Goal: Task Accomplishment & Management: Manage account settings

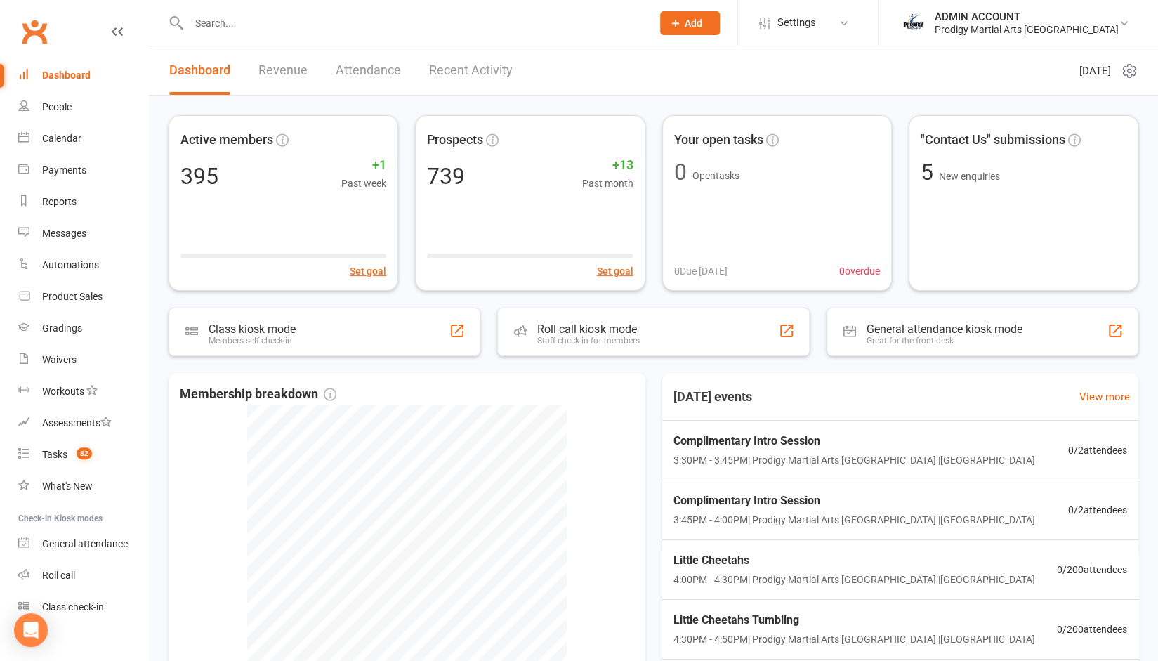
click at [350, 18] on input "text" at bounding box center [413, 23] width 457 height 20
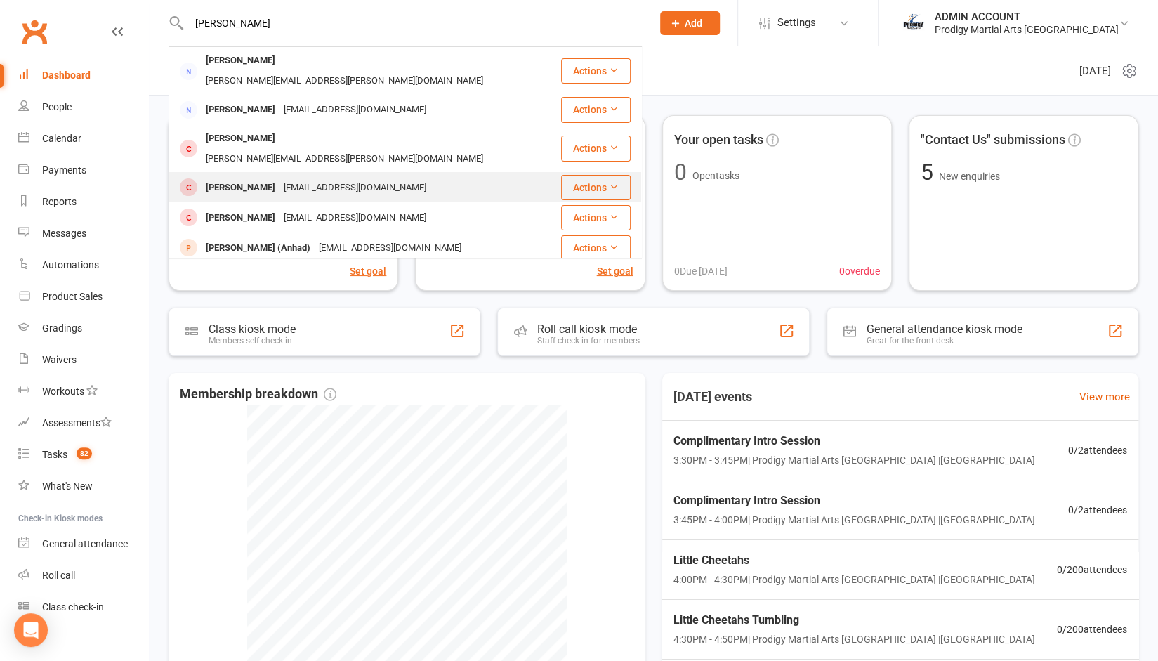
type input "[PERSON_NAME]"
click at [279, 178] on div "[EMAIL_ADDRESS][DOMAIN_NAME]" at bounding box center [354, 188] width 151 height 20
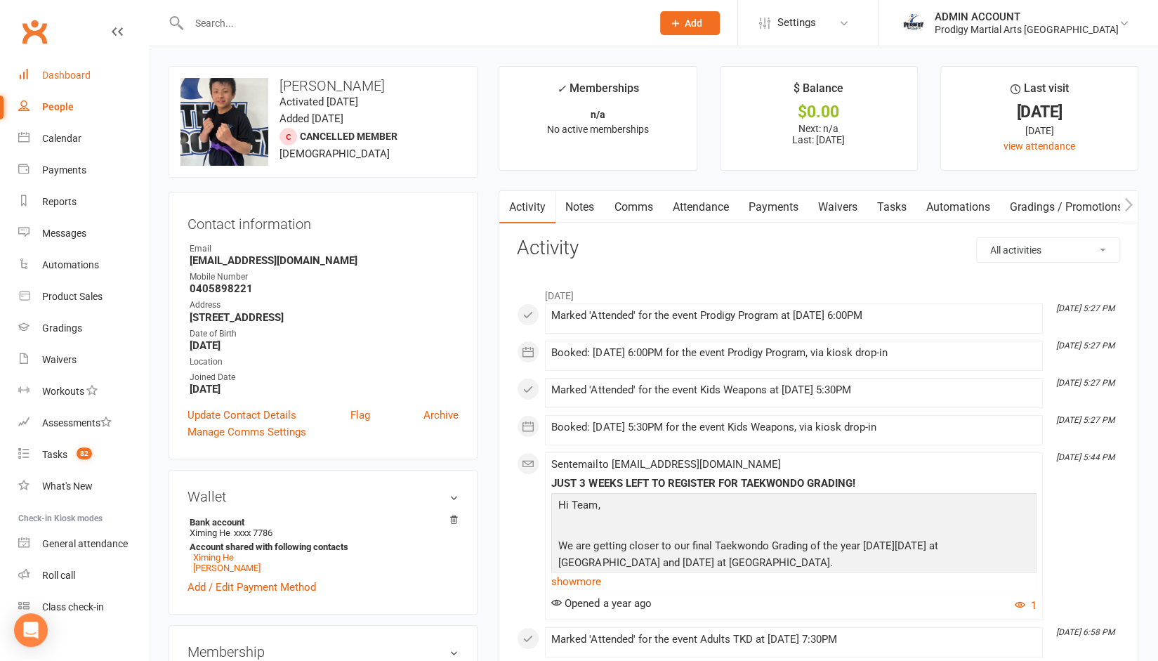
click at [78, 71] on div "Dashboard" at bounding box center [66, 75] width 48 height 11
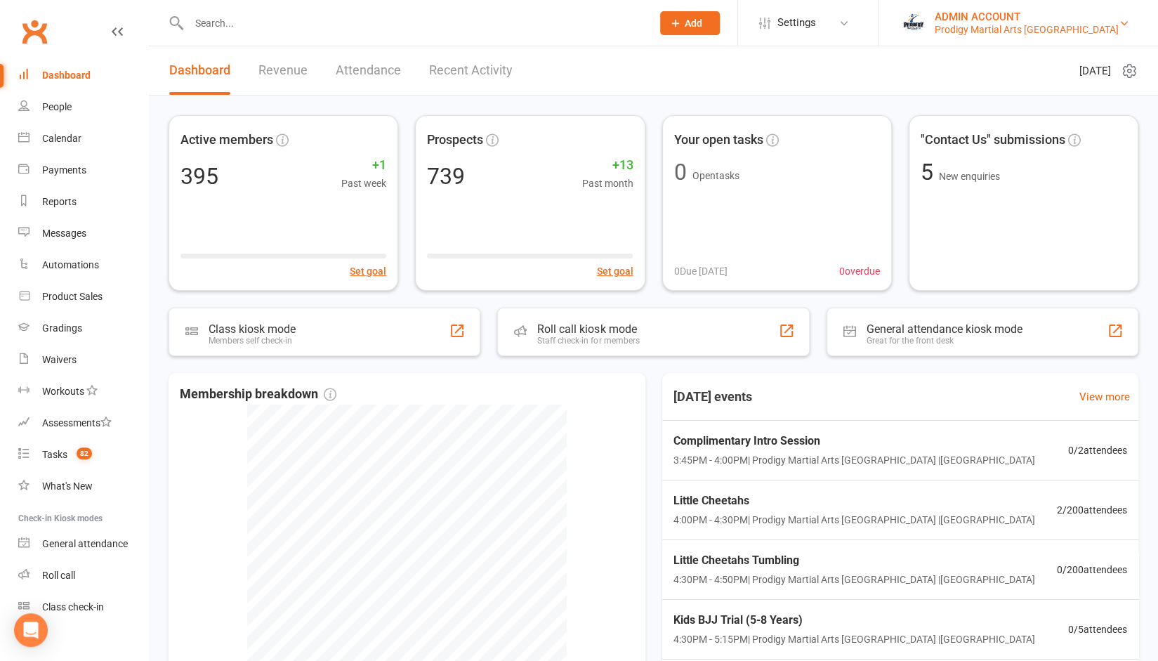
click at [1007, 26] on div "Prodigy Martial Arts [GEOGRAPHIC_DATA]" at bounding box center [1027, 29] width 184 height 13
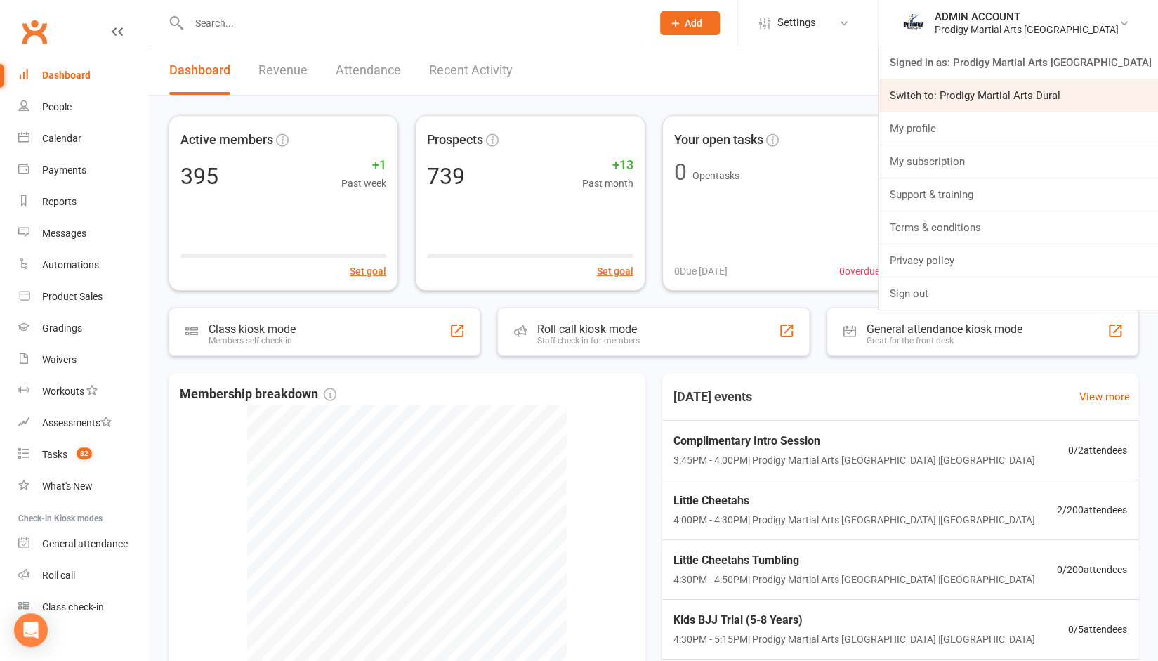
click at [980, 88] on link "Switch to: Prodigy Martial Arts Dural" at bounding box center [1017, 95] width 279 height 32
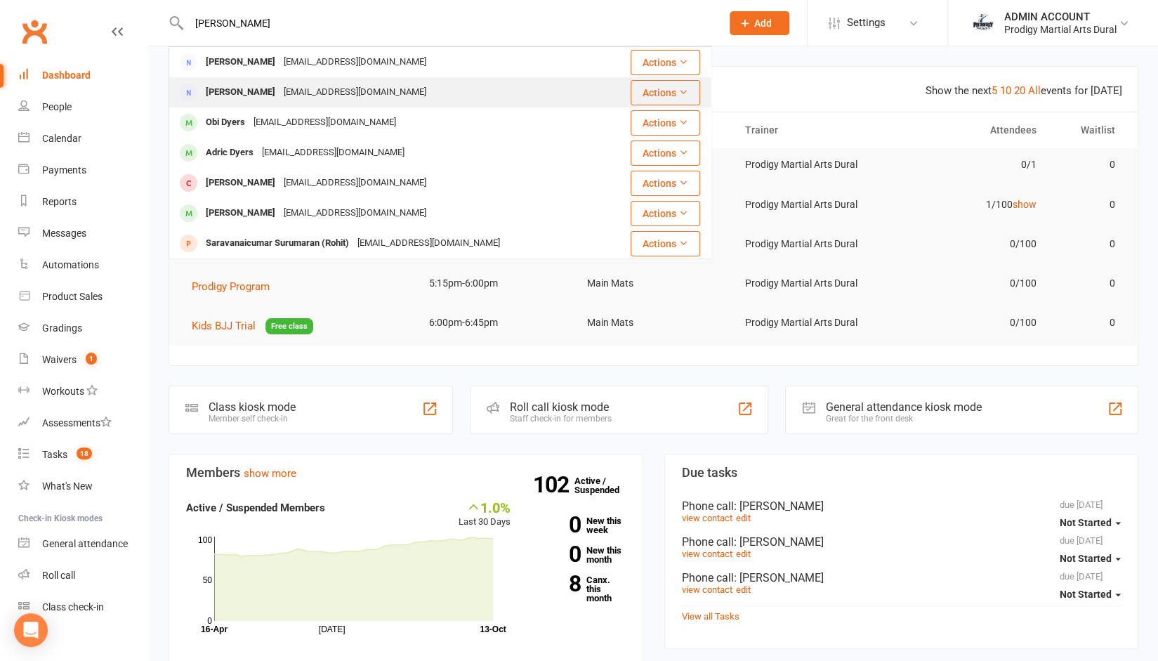
type input "sarah"
click at [302, 88] on div "sarahannpuzzle@yahoo.com.au" at bounding box center [354, 92] width 151 height 20
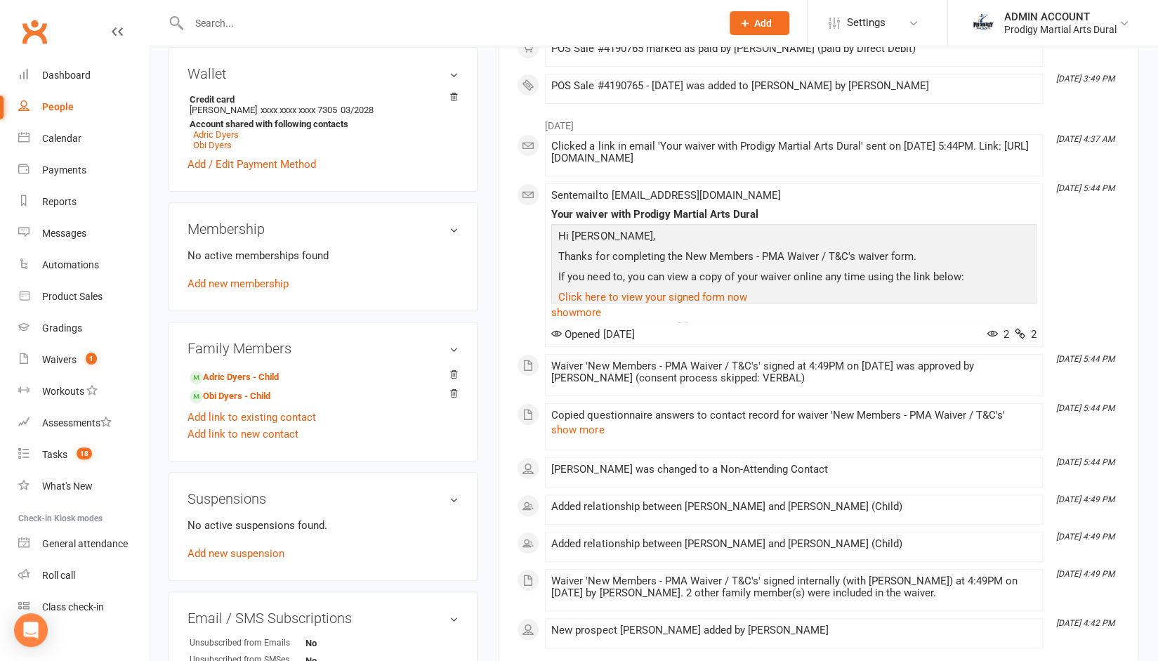
scroll to position [421, 0]
click at [222, 145] on link "Obi Dyers" at bounding box center [212, 146] width 39 height 11
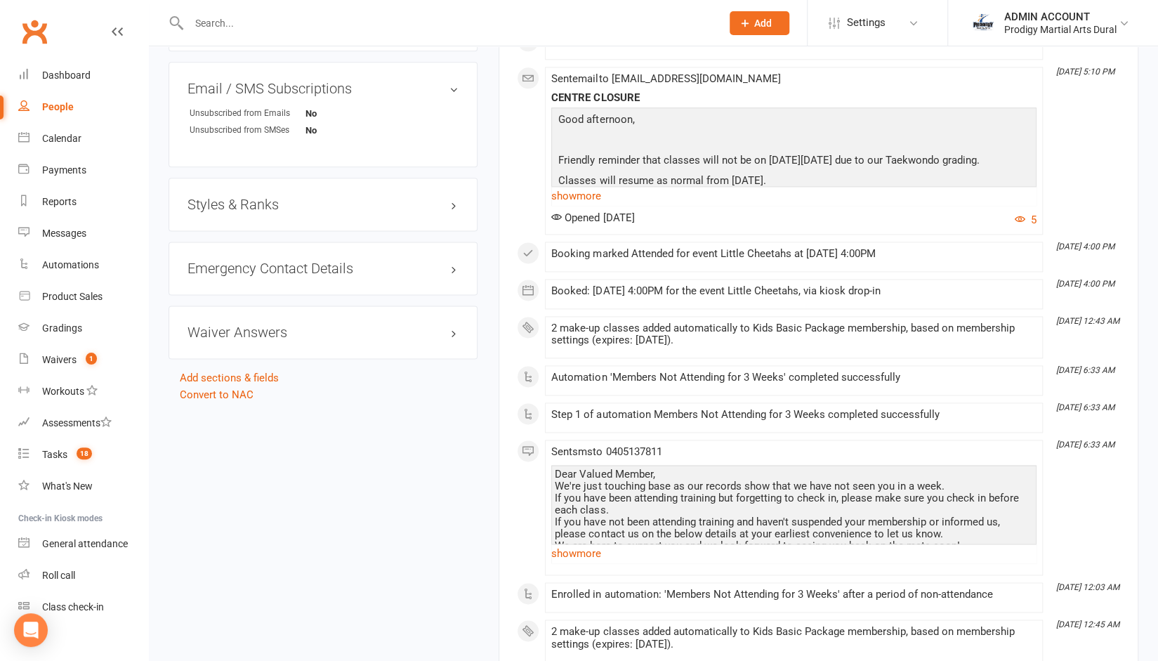
scroll to position [1093, 0]
click at [251, 199] on h3 "Styles & Ranks" at bounding box center [322, 203] width 271 height 15
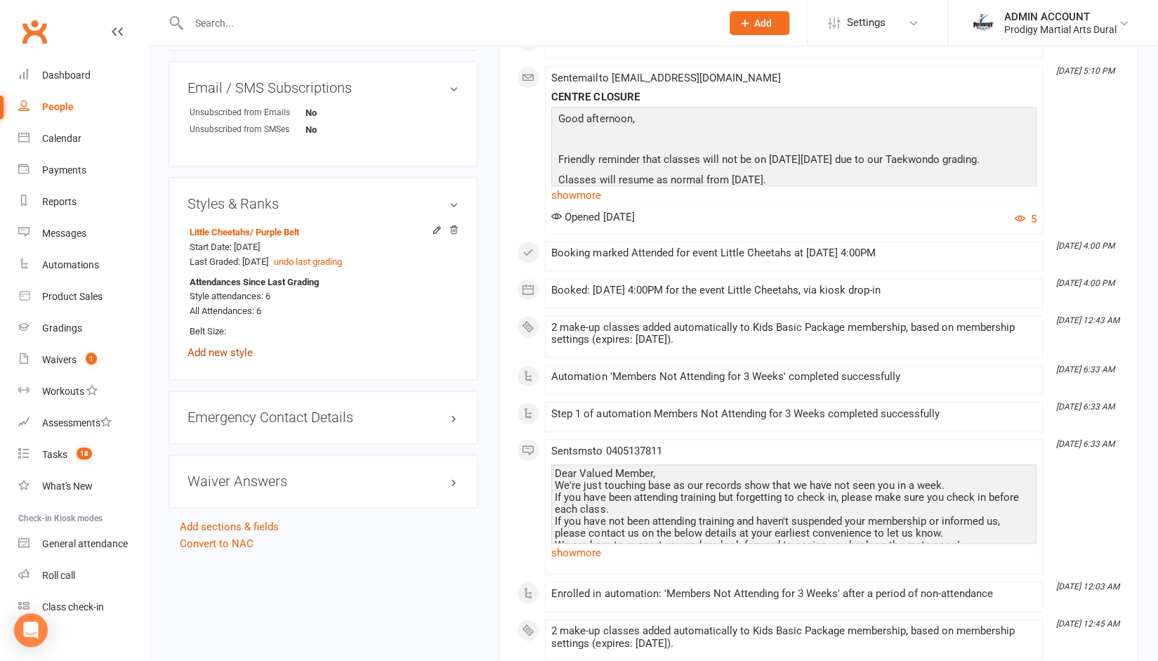
click at [224, 349] on link "Add new style" at bounding box center [219, 352] width 65 height 13
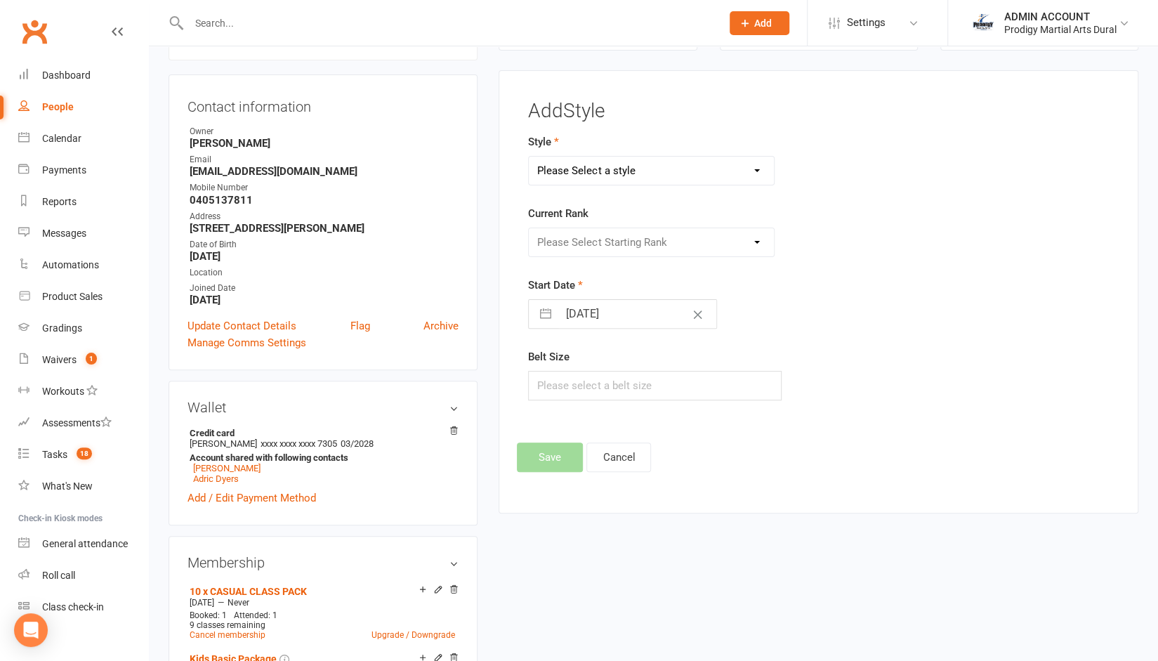
scroll to position [119, 0]
click at [644, 159] on select "Please Select a style Adults Brazilian Jiu Jitsu Adults Mixed Martial Arts Adul…" at bounding box center [651, 171] width 245 height 28
select select "2886"
click at [529, 157] on select "Please Select a style Adults Brazilian Jiu Jitsu Adults Mixed Martial Arts Adul…" at bounding box center [651, 171] width 245 height 28
click at [649, 255] on div "Please Select Starting Rank White Belt Yellow Belt Orange Belt Green Belt Blue …" at bounding box center [651, 242] width 246 height 29
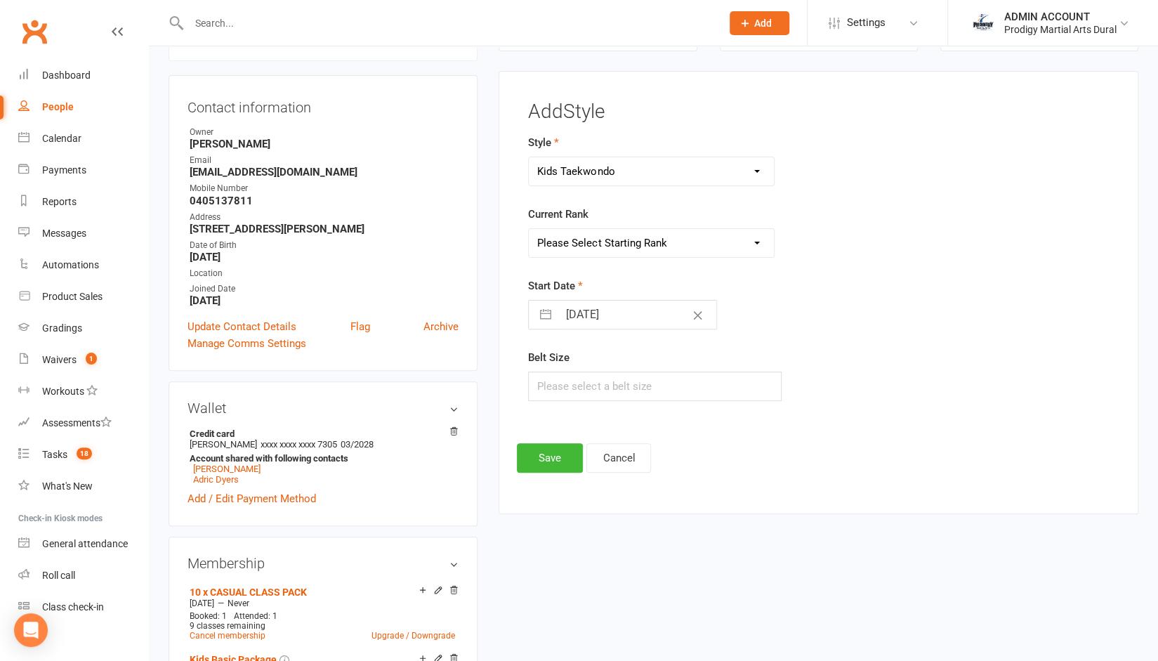
click at [653, 234] on select "Please Select Starting Rank White Belt Yellow Belt Orange Belt Green Belt Blue …" at bounding box center [651, 243] width 245 height 28
click at [515, 371] on div "Add Style Style Adults Brazilian Jiu Jitsu Adults Mixed Martial Arts Adults Tae…" at bounding box center [819, 292] width 640 height 443
click at [632, 453] on button "Cancel" at bounding box center [618, 457] width 65 height 29
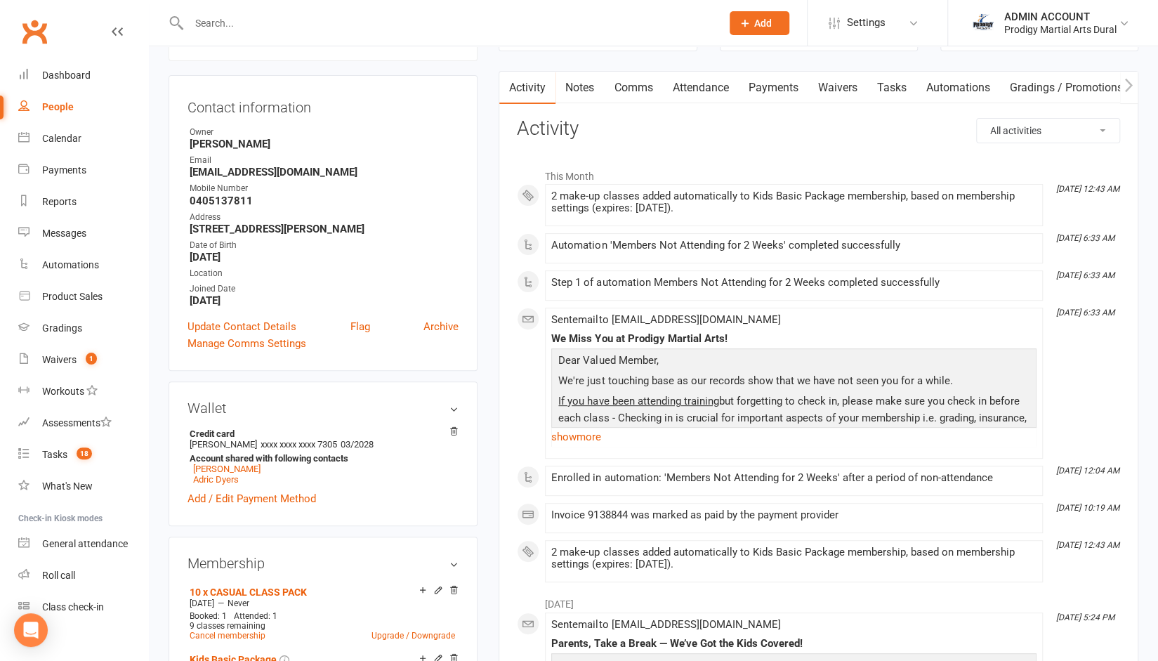
click at [402, 25] on input "text" at bounding box center [448, 23] width 527 height 20
click at [1029, 15] on div "ADMIN ACCOUNT" at bounding box center [1060, 17] width 112 height 13
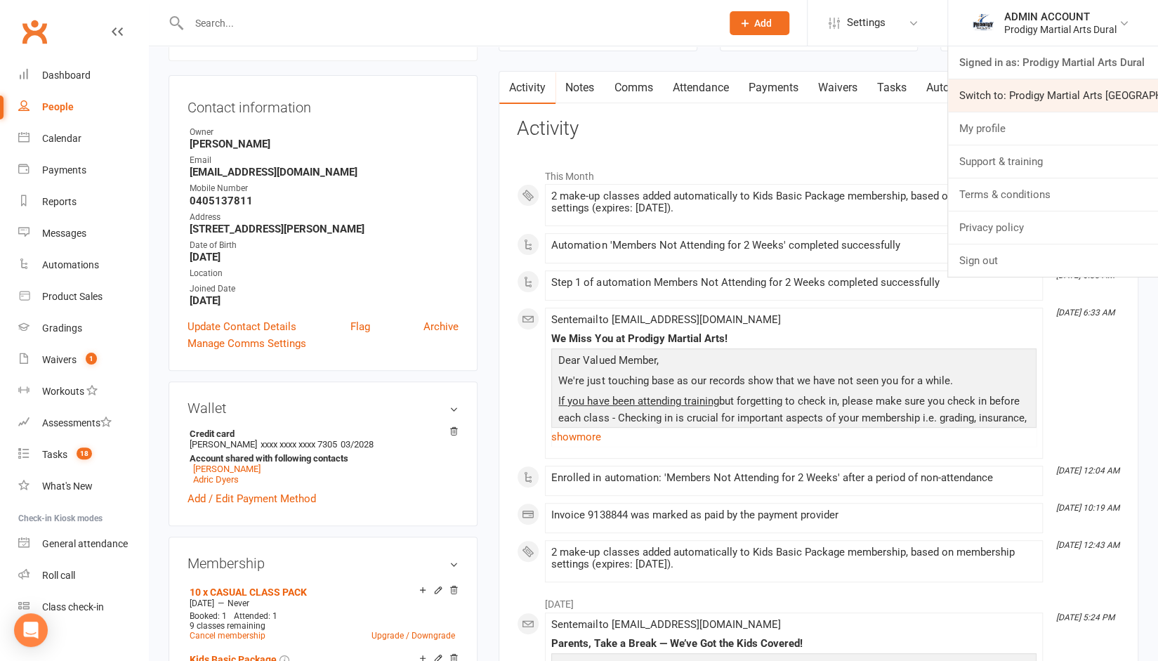
click at [1015, 91] on link "Switch to: Prodigy Martial Arts Seven Hills" at bounding box center [1053, 95] width 210 height 32
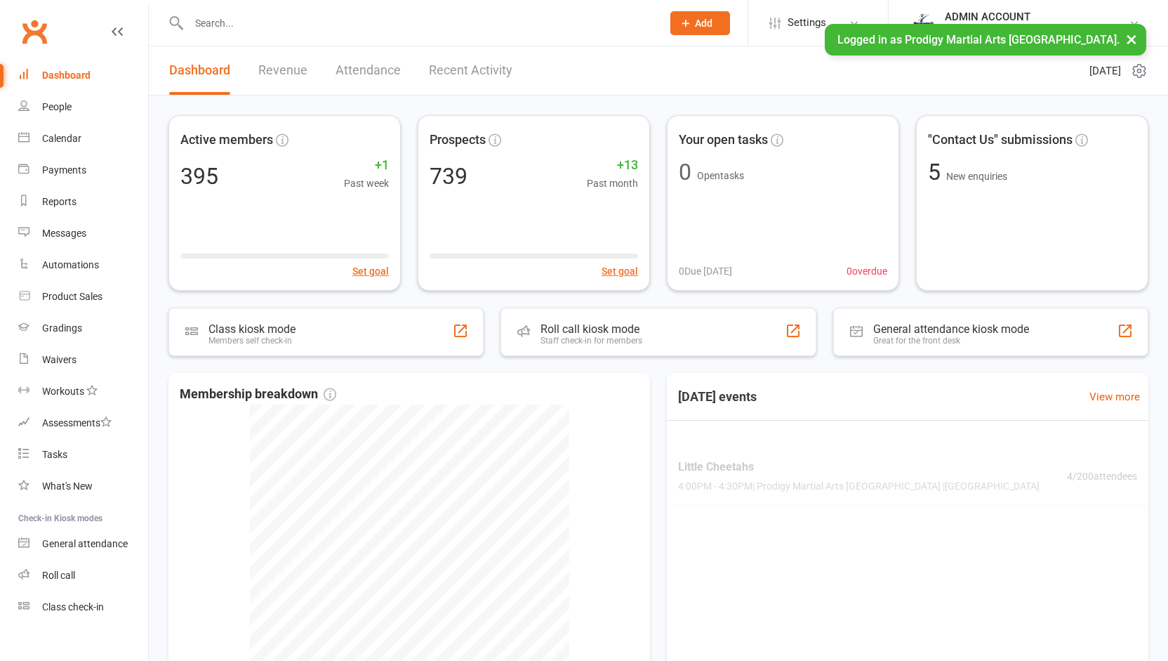
click at [267, 23] on input "text" at bounding box center [419, 23] width 468 height 20
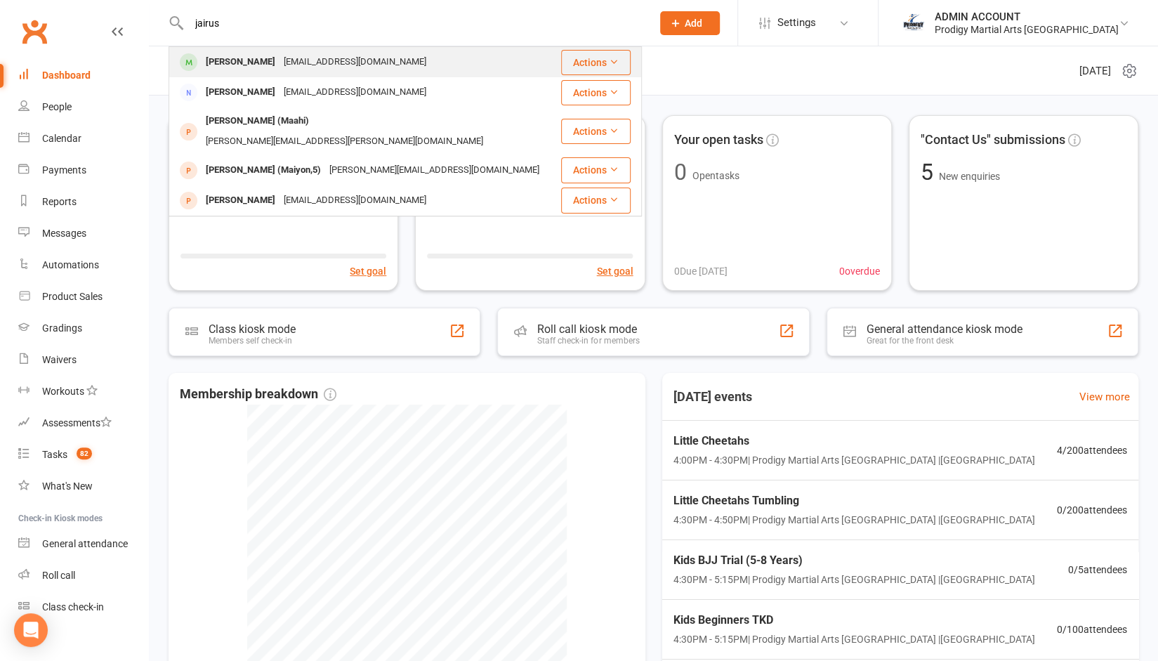
type input "jairus"
click at [269, 67] on div "Jairus Endrinal" at bounding box center [241, 62] width 78 height 20
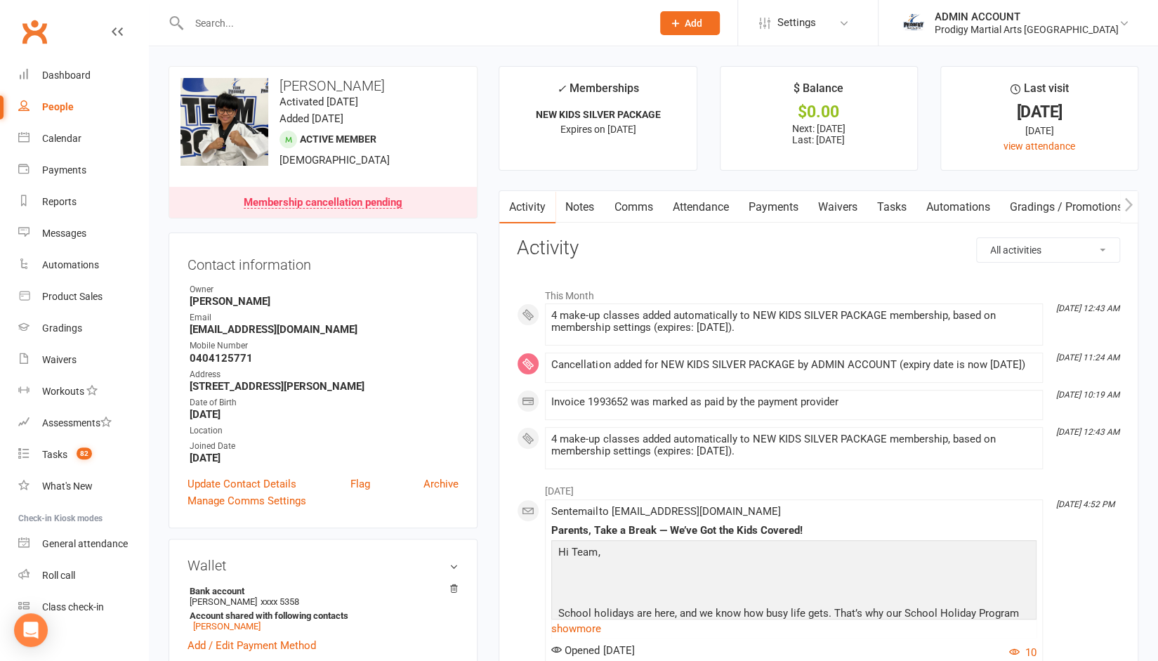
click at [282, 22] on input "text" at bounding box center [413, 23] width 457 height 20
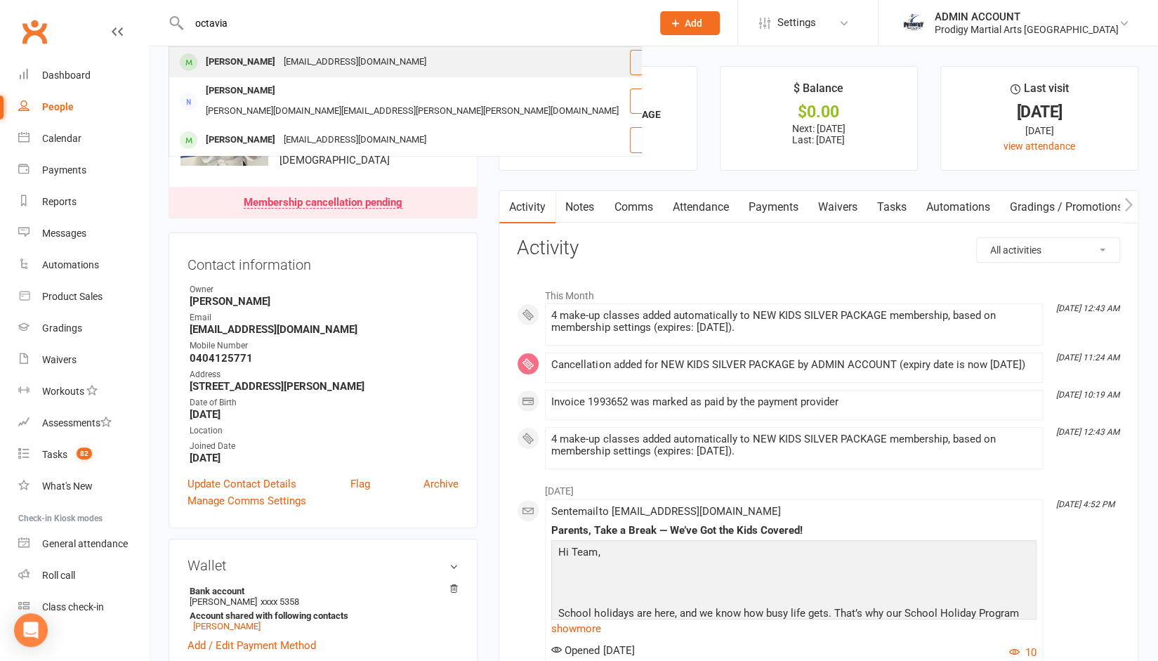
type input "octavia"
click at [277, 62] on div "Octavia Ceccattini" at bounding box center [241, 62] width 78 height 20
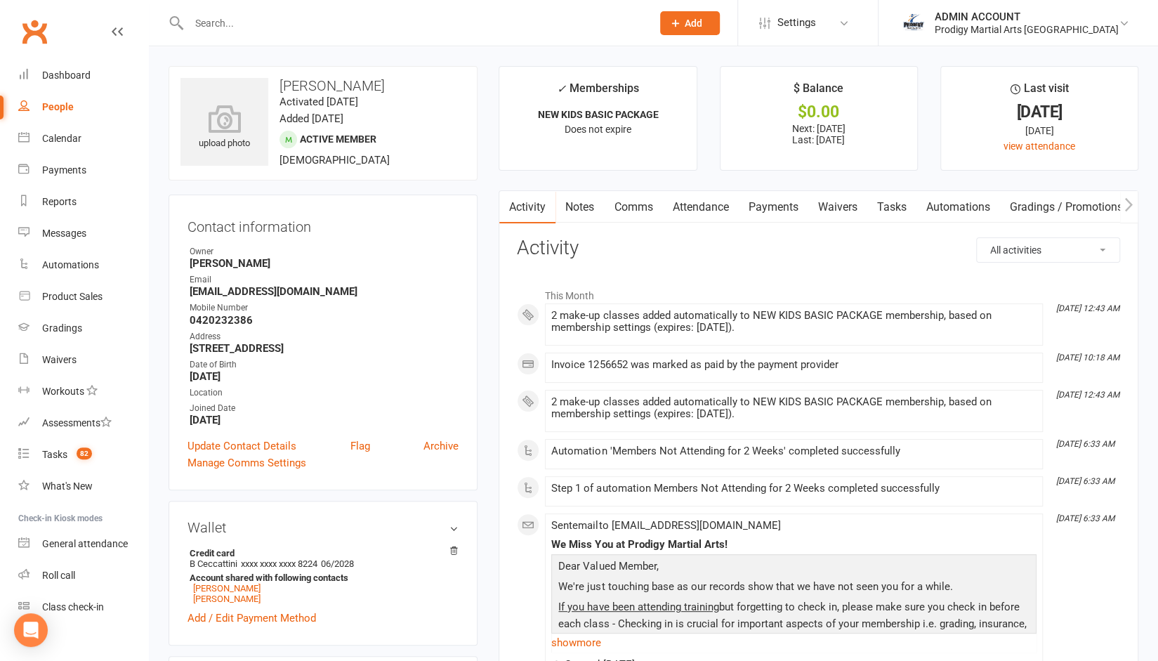
click at [444, 32] on input "text" at bounding box center [413, 23] width 457 height 20
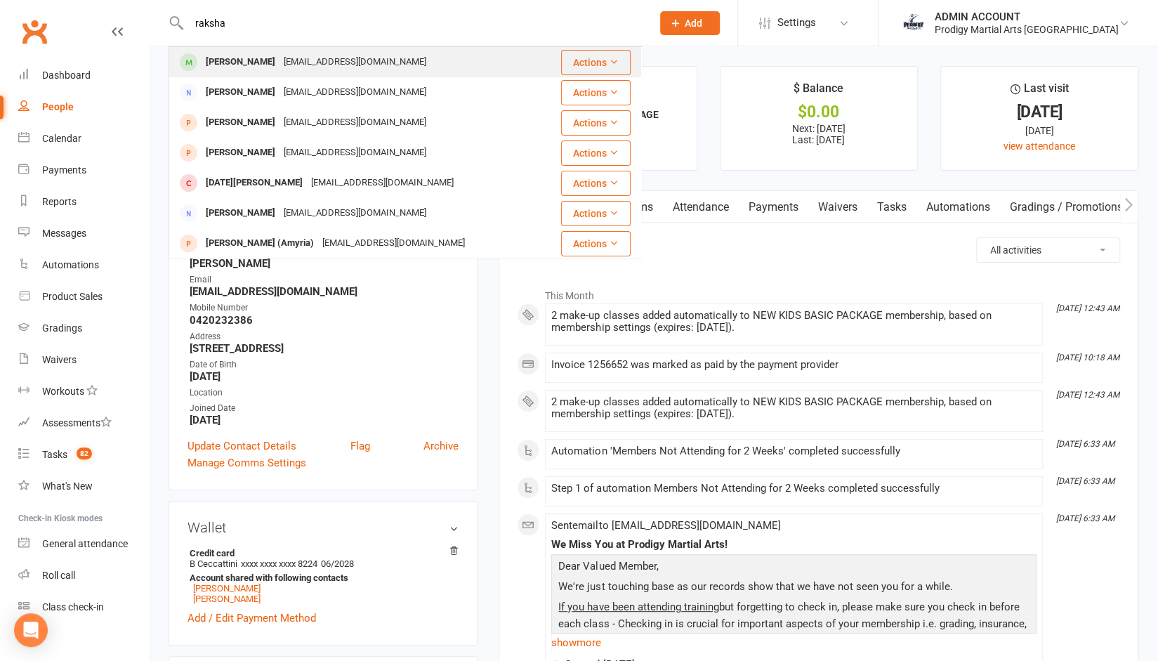
type input "raksha"
click at [414, 62] on div "bhuvanathiyagu472014@gmail.com" at bounding box center [354, 62] width 151 height 20
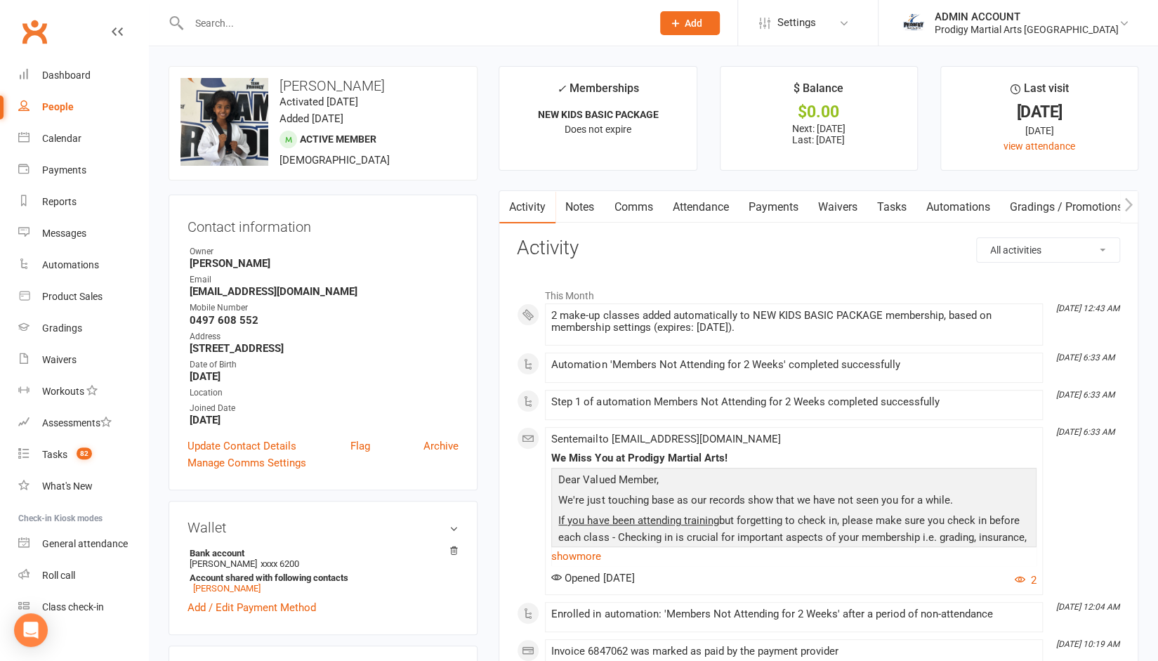
click at [381, 21] on input "text" at bounding box center [413, 23] width 457 height 20
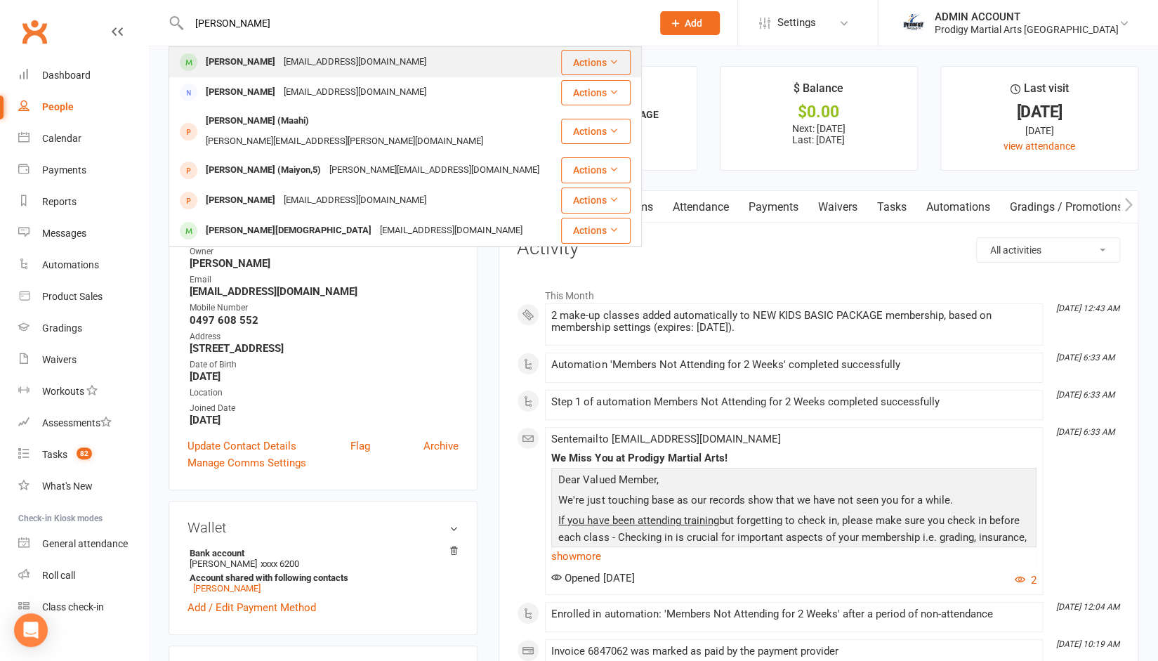
type input "jairu"
click at [320, 61] on div "jirah_78@yahoo.com" at bounding box center [354, 62] width 151 height 20
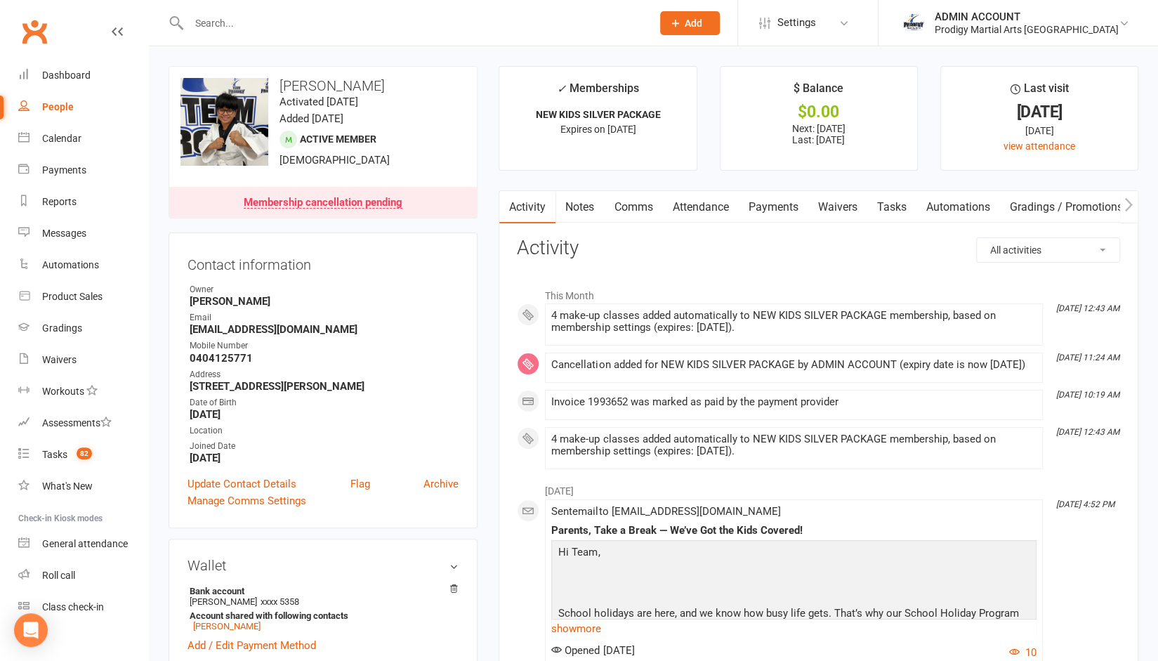
click at [763, 209] on link "Payments" at bounding box center [773, 207] width 70 height 32
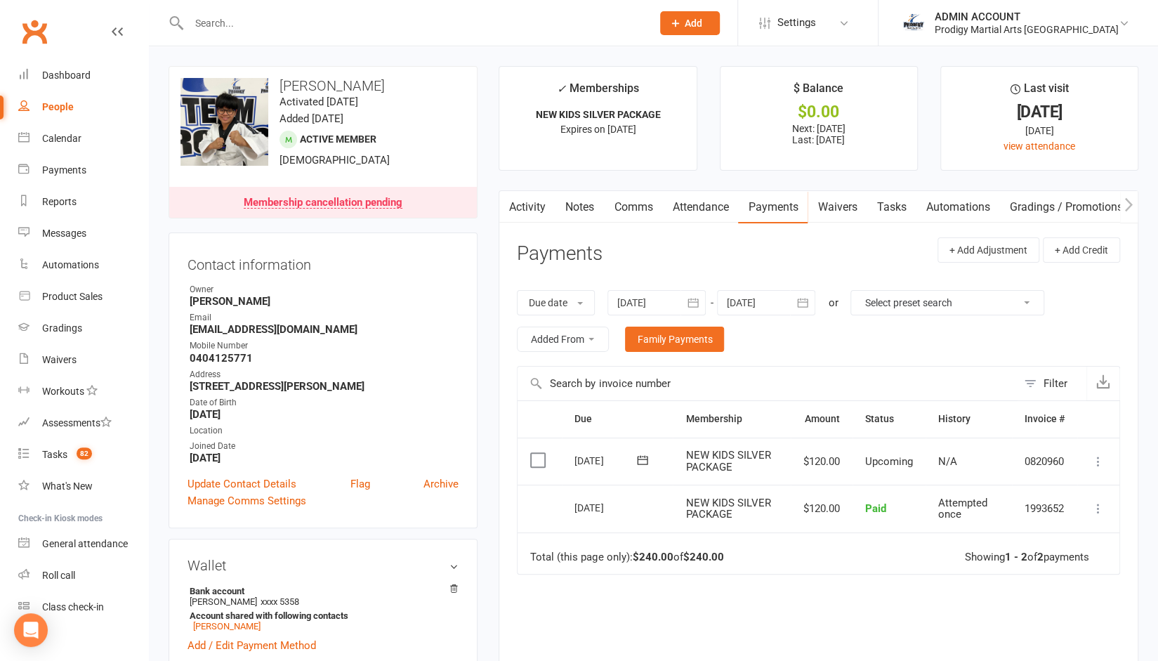
click at [327, 19] on input "text" at bounding box center [413, 23] width 457 height 20
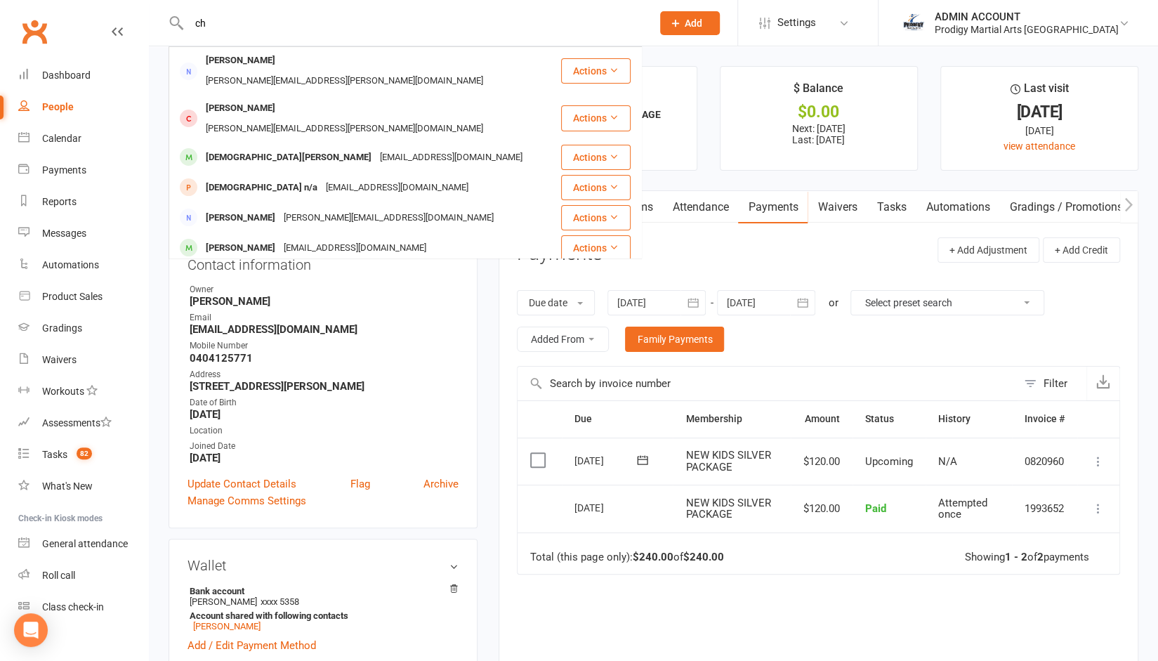
type input "c"
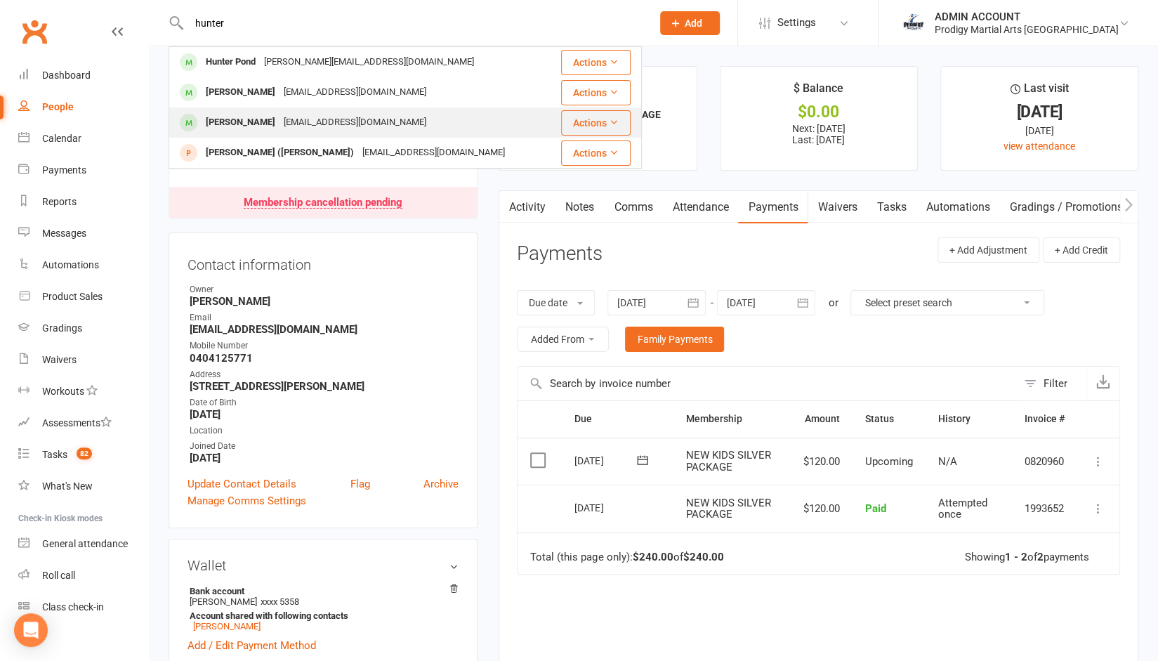
type input "hunter"
click at [279, 133] on div "tookuma.momo96@gmail.com" at bounding box center [354, 122] width 151 height 20
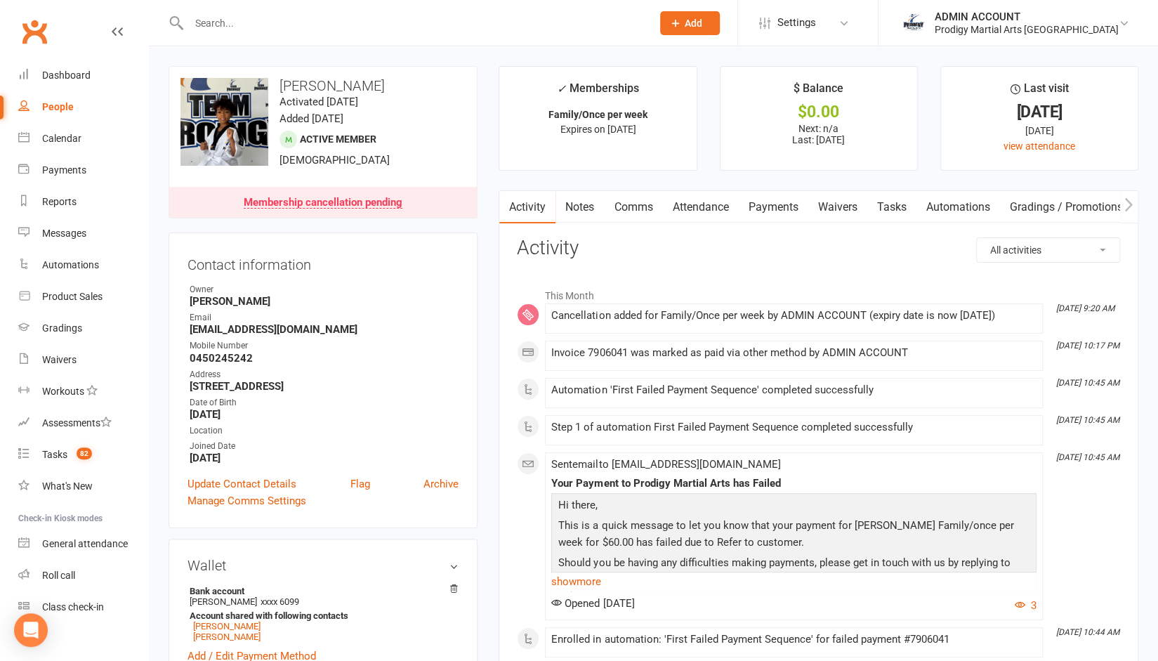
click at [777, 203] on link "Payments" at bounding box center [773, 207] width 70 height 32
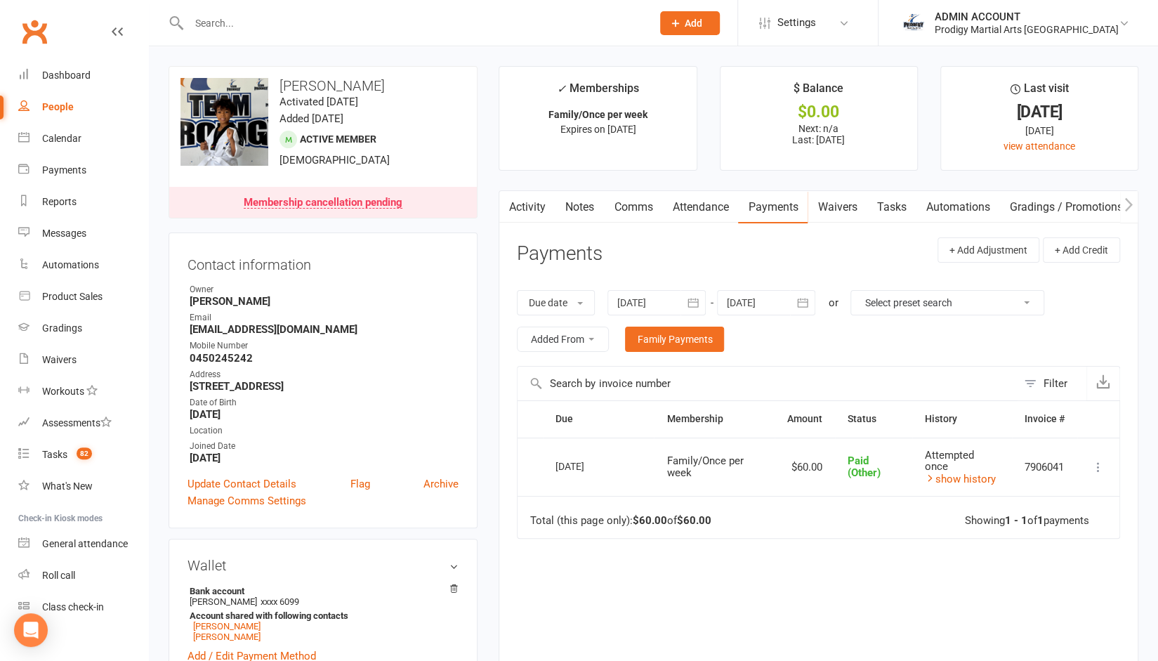
click at [687, 297] on button "button" at bounding box center [692, 302] width 25 height 25
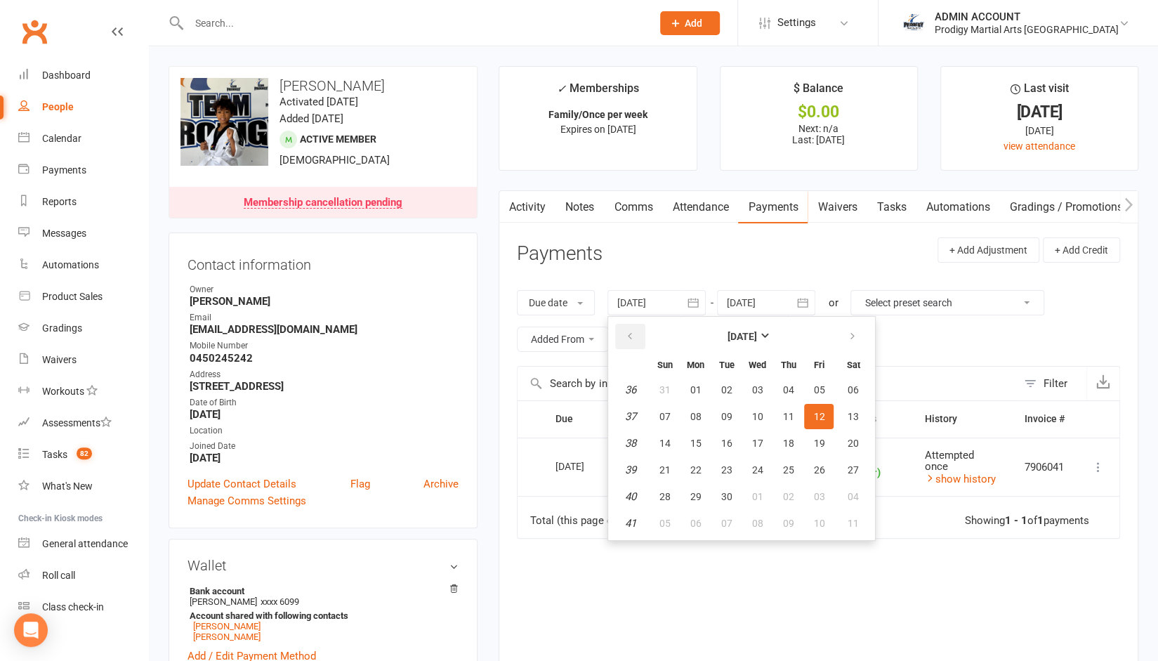
click at [629, 335] on icon "button" at bounding box center [629, 336] width 10 height 11
click at [668, 419] on span "04" at bounding box center [664, 416] width 11 height 11
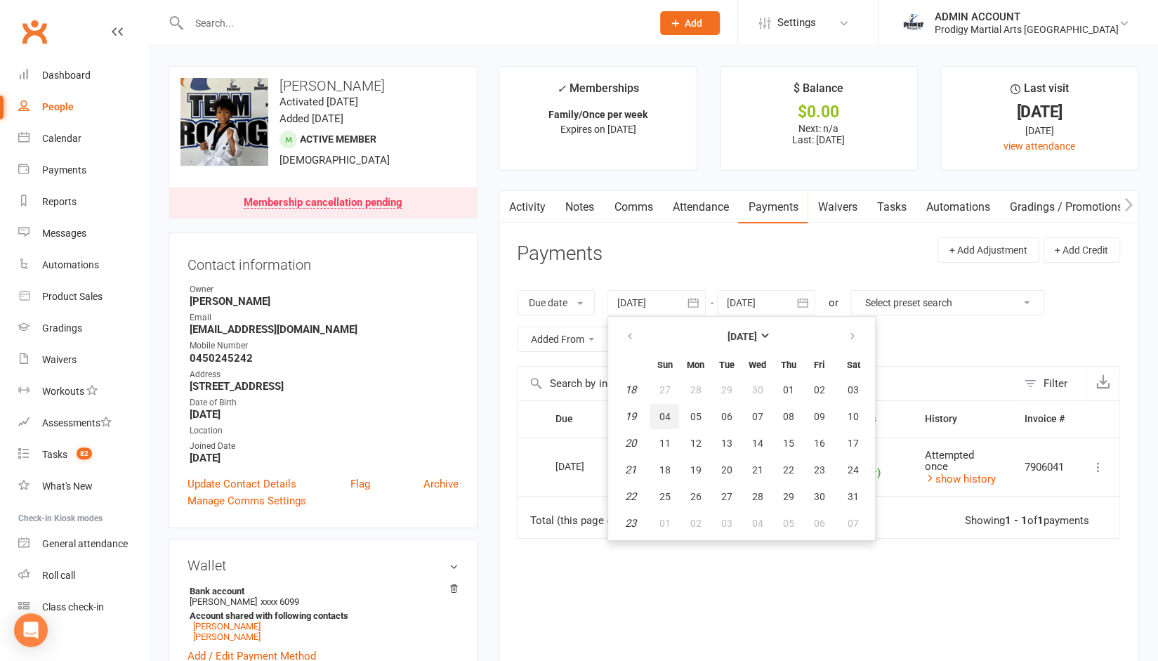
type input "04 May 2025"
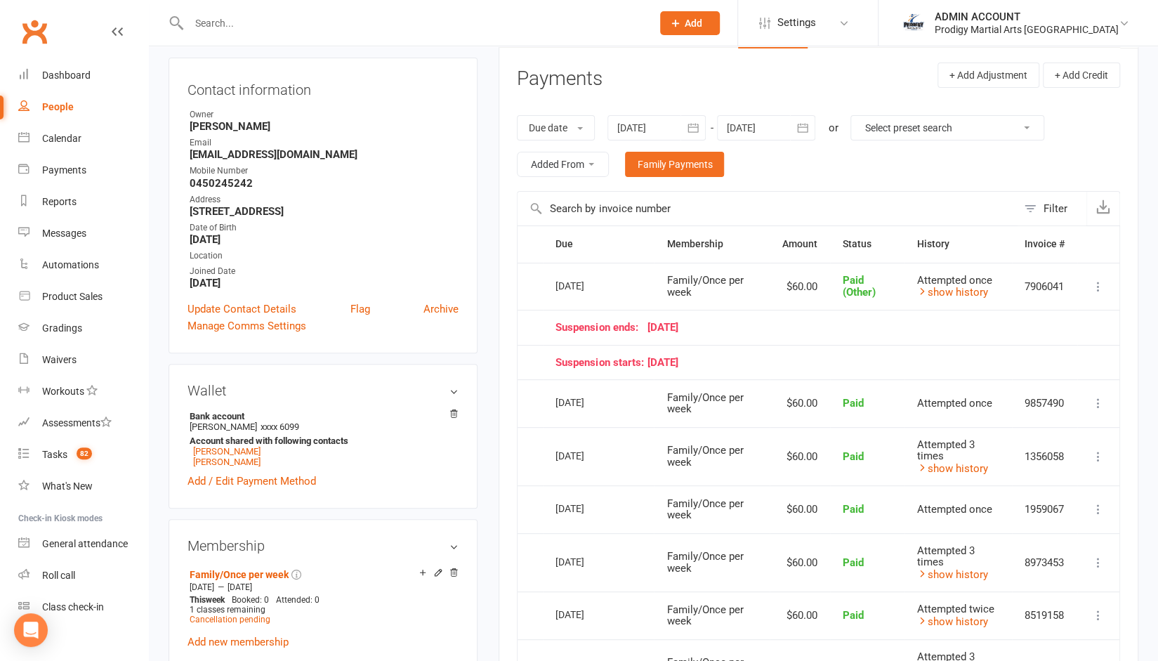
scroll to position [178, 0]
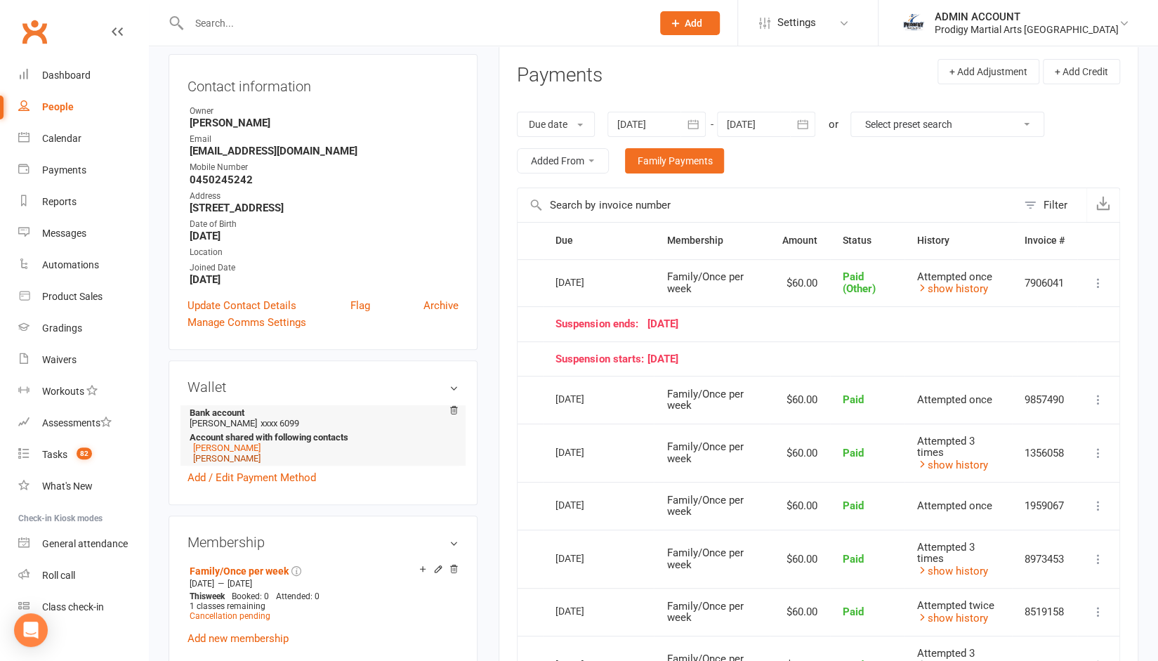
click at [236, 463] on link "Christopher Burke" at bounding box center [226, 458] width 67 height 11
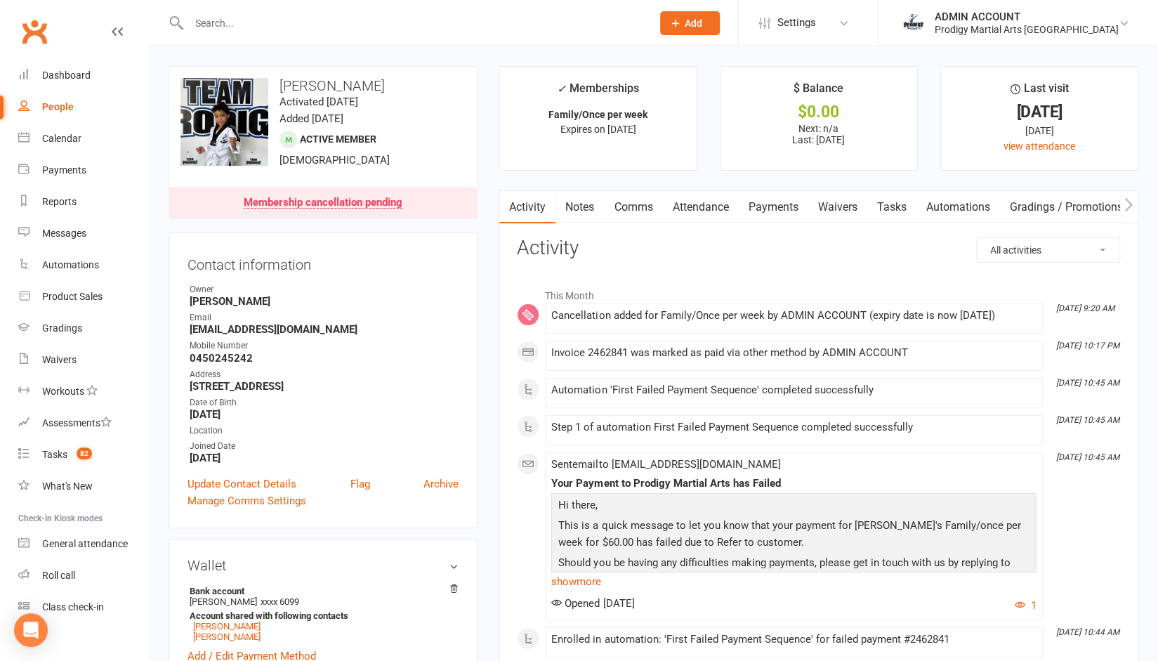
click at [784, 207] on link "Payments" at bounding box center [773, 207] width 70 height 32
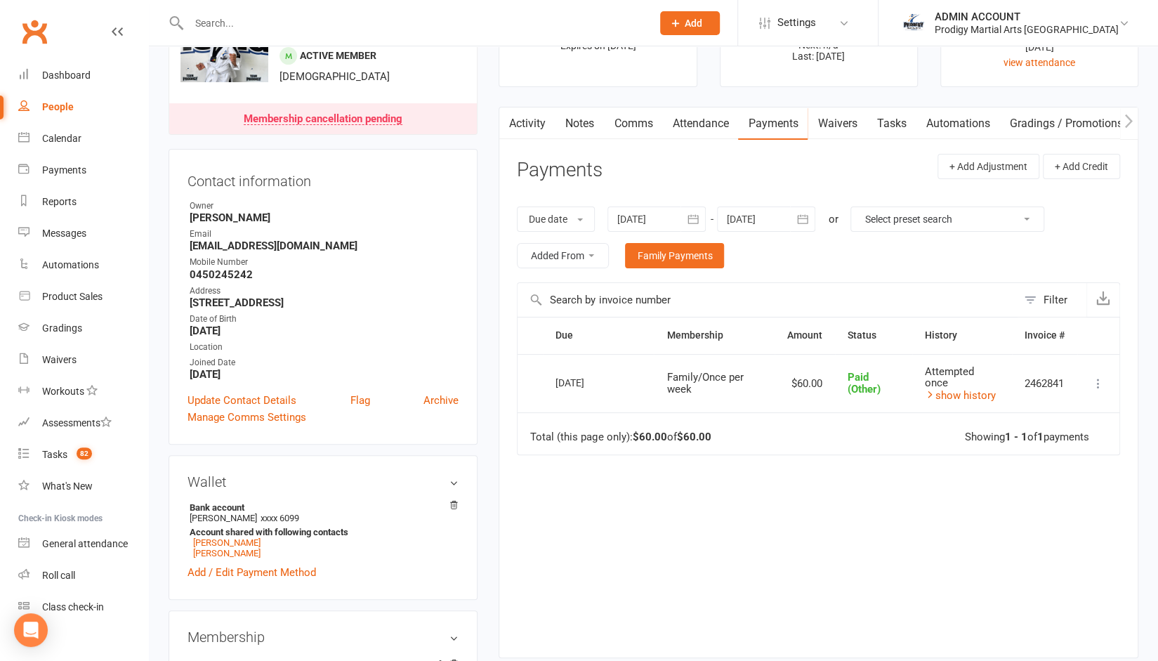
scroll to position [94, 0]
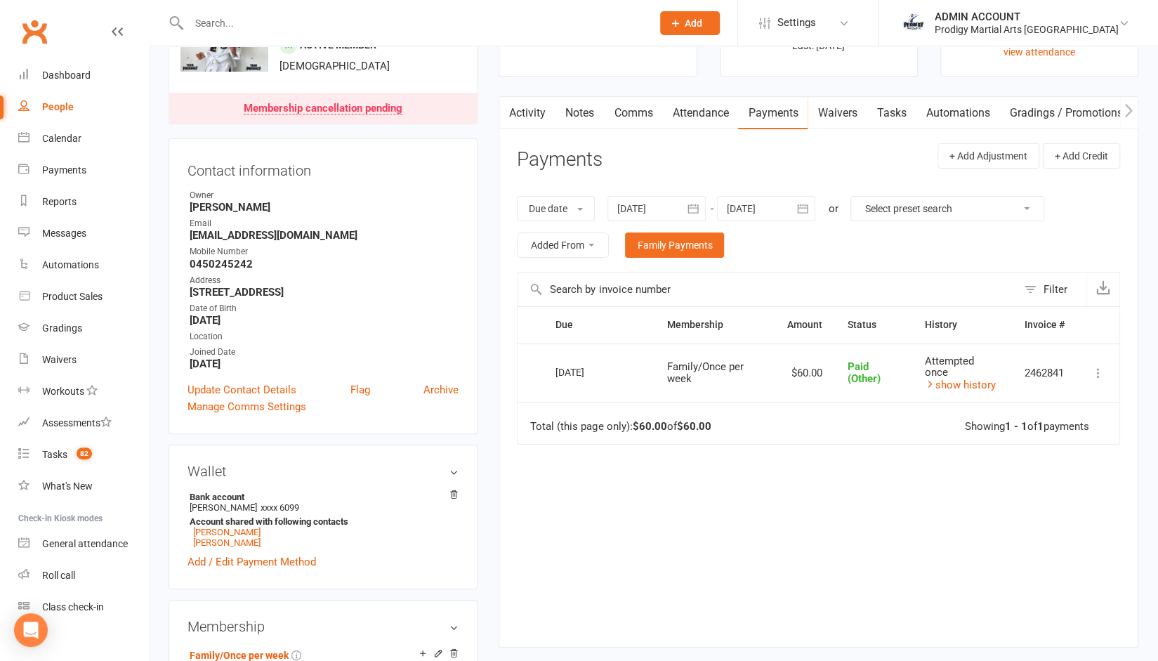
click at [739, 211] on div at bounding box center [766, 208] width 98 height 25
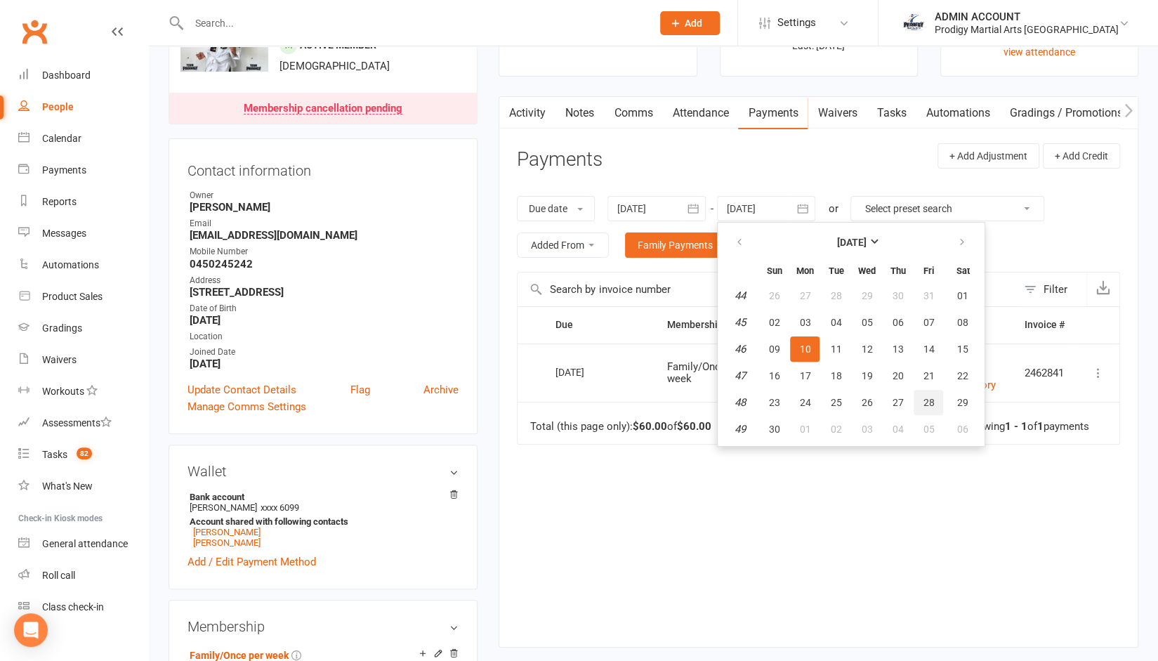
click at [940, 396] on button "28" at bounding box center [928, 402] width 29 height 25
type input "28 Nov 2025"
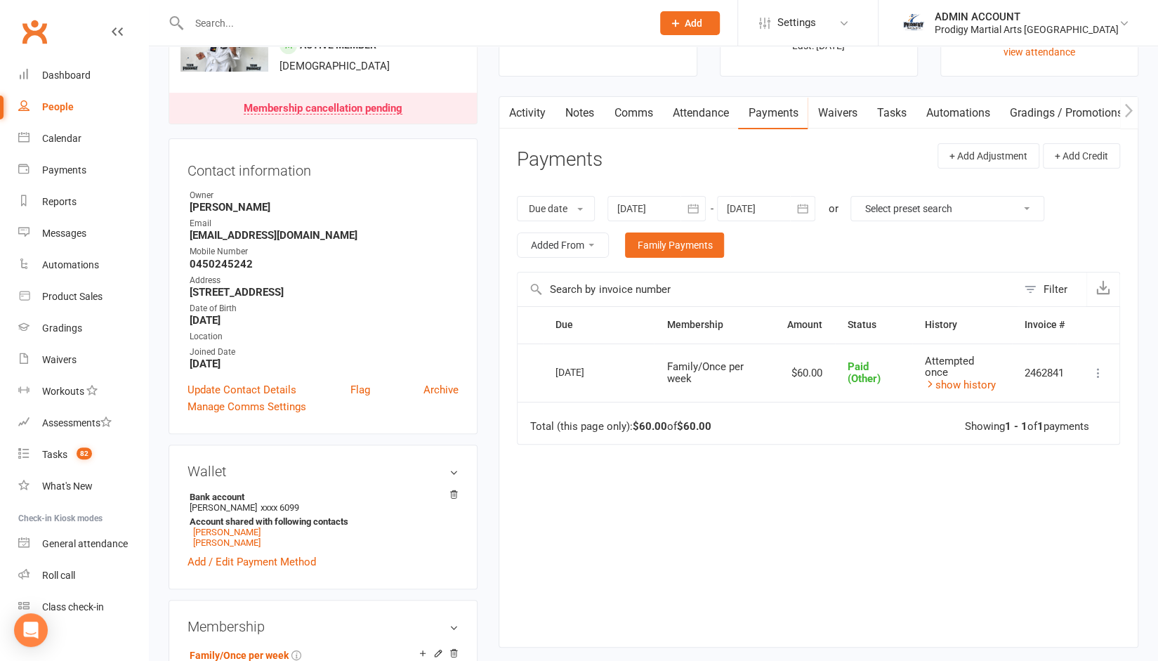
click at [688, 198] on button "button" at bounding box center [692, 208] width 25 height 25
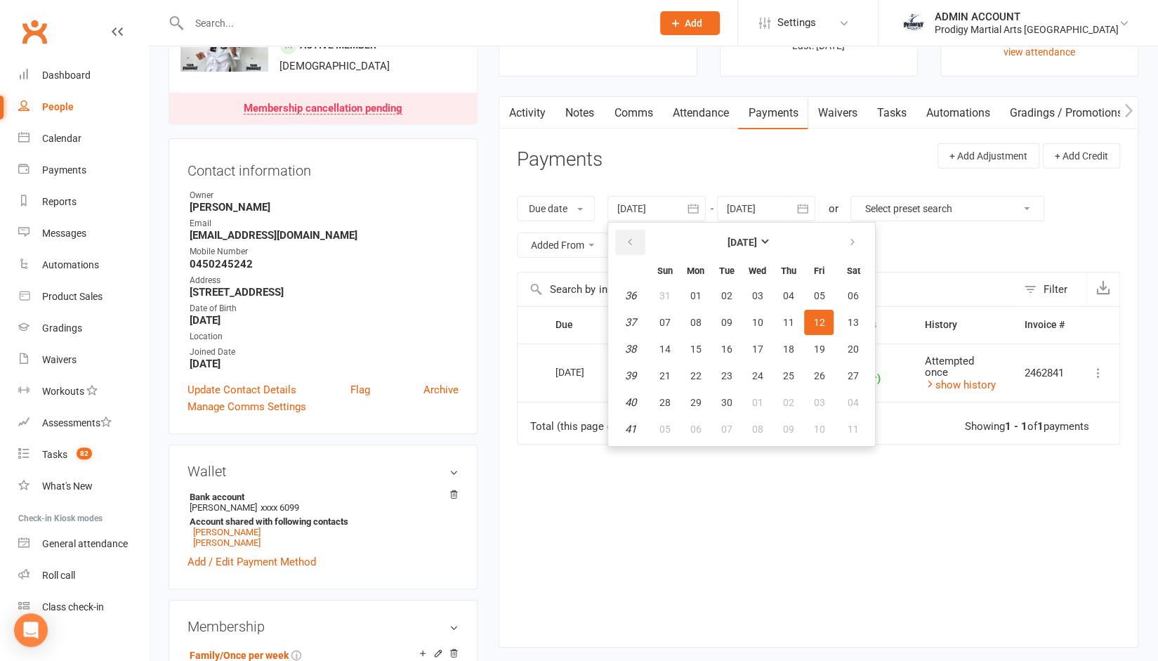
click at [633, 244] on icon "button" at bounding box center [629, 242] width 10 height 11
click at [663, 322] on span "04" at bounding box center [664, 322] width 11 height 11
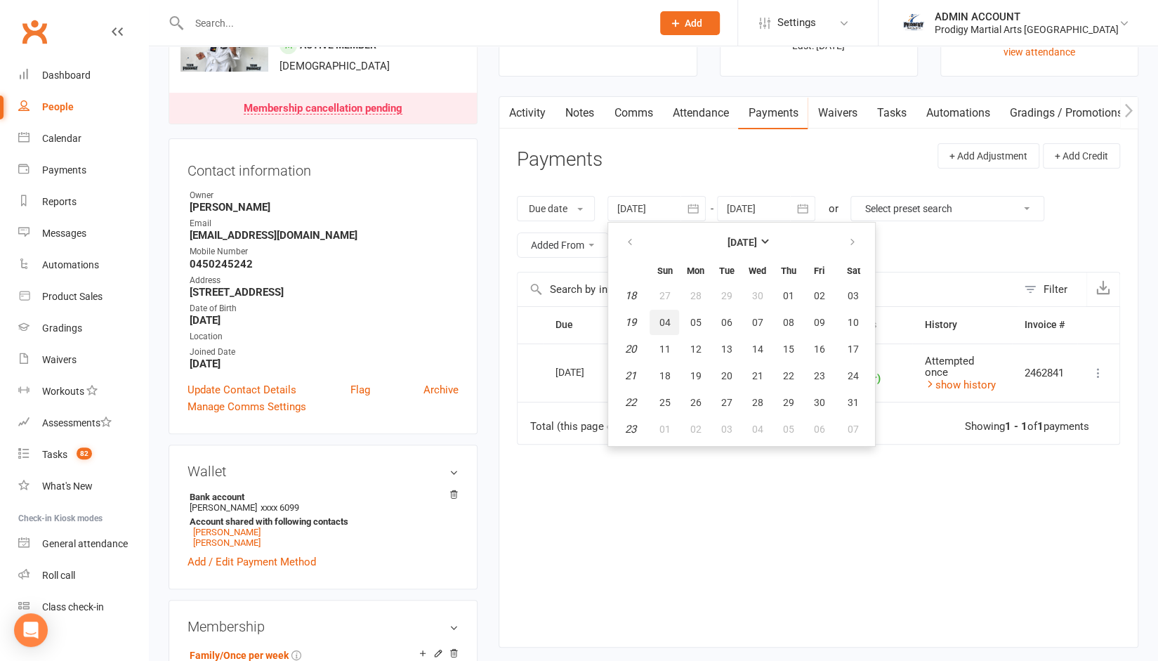
type input "04 May 2025"
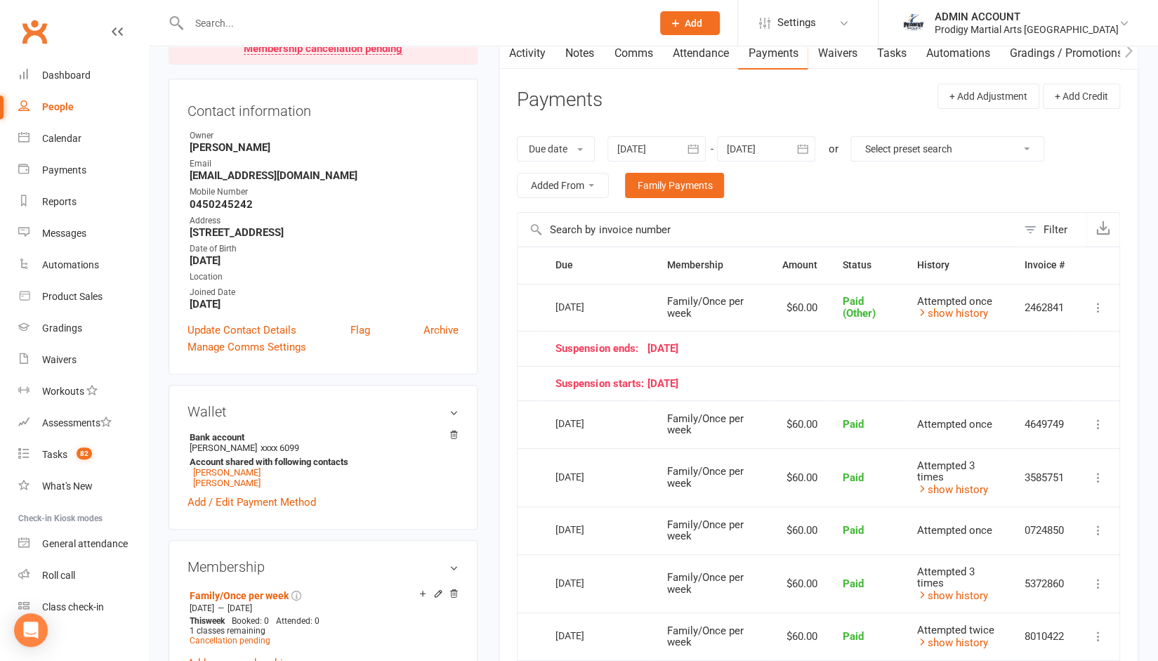
scroll to position [153, 0]
click at [536, 54] on link "Activity" at bounding box center [527, 54] width 56 height 32
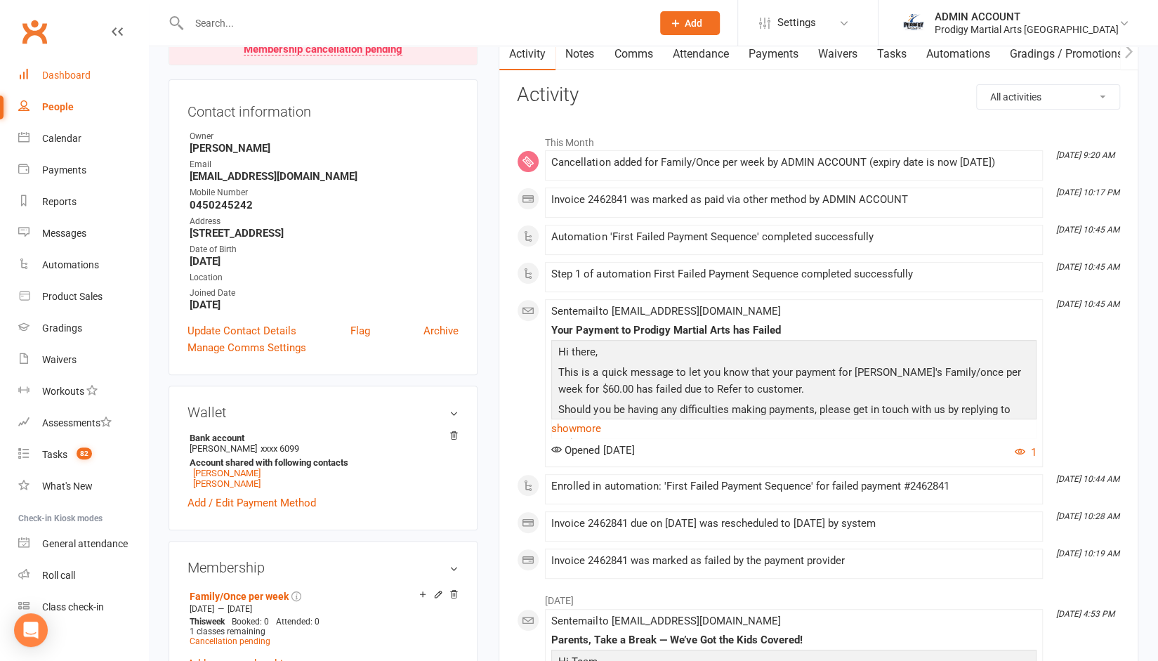
click at [48, 77] on div "Dashboard" at bounding box center [66, 75] width 48 height 11
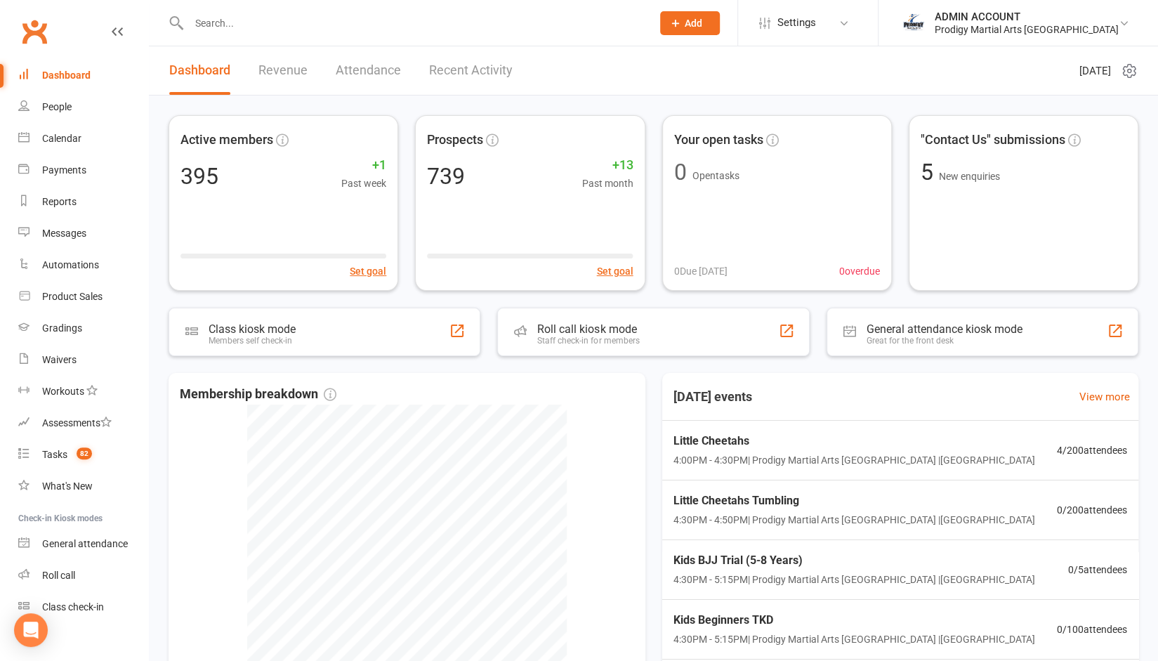
click at [414, 29] on input "text" at bounding box center [413, 23] width 457 height 20
type input "b"
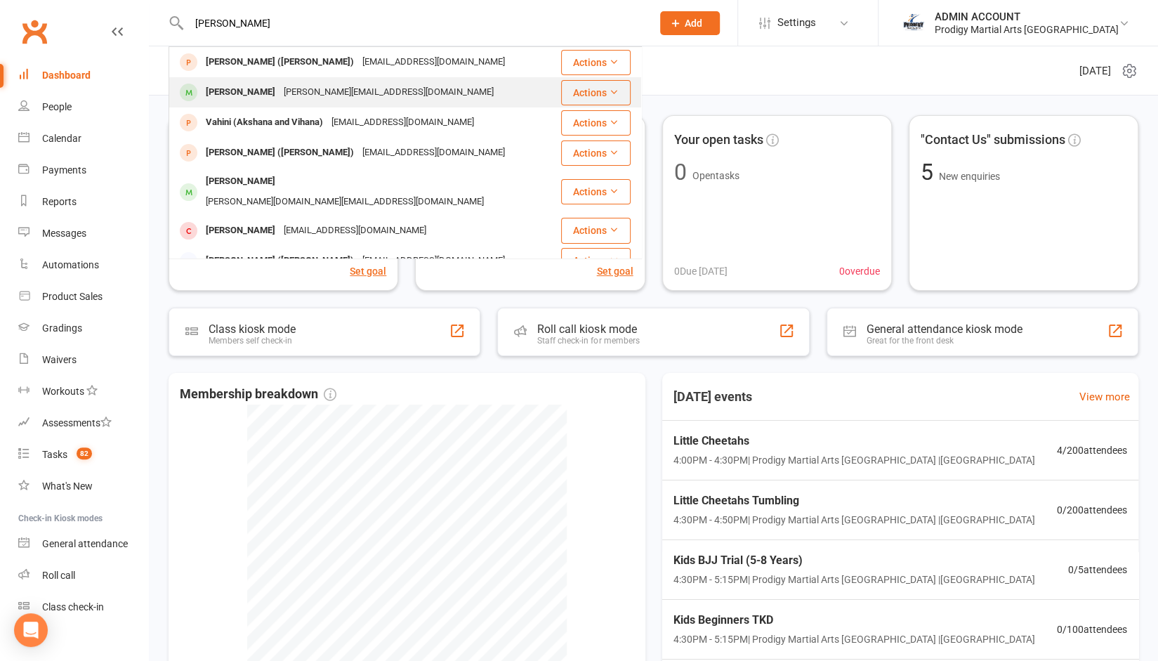
type input "vihan"
click at [235, 90] on div "Vihan Prasanna" at bounding box center [241, 92] width 78 height 20
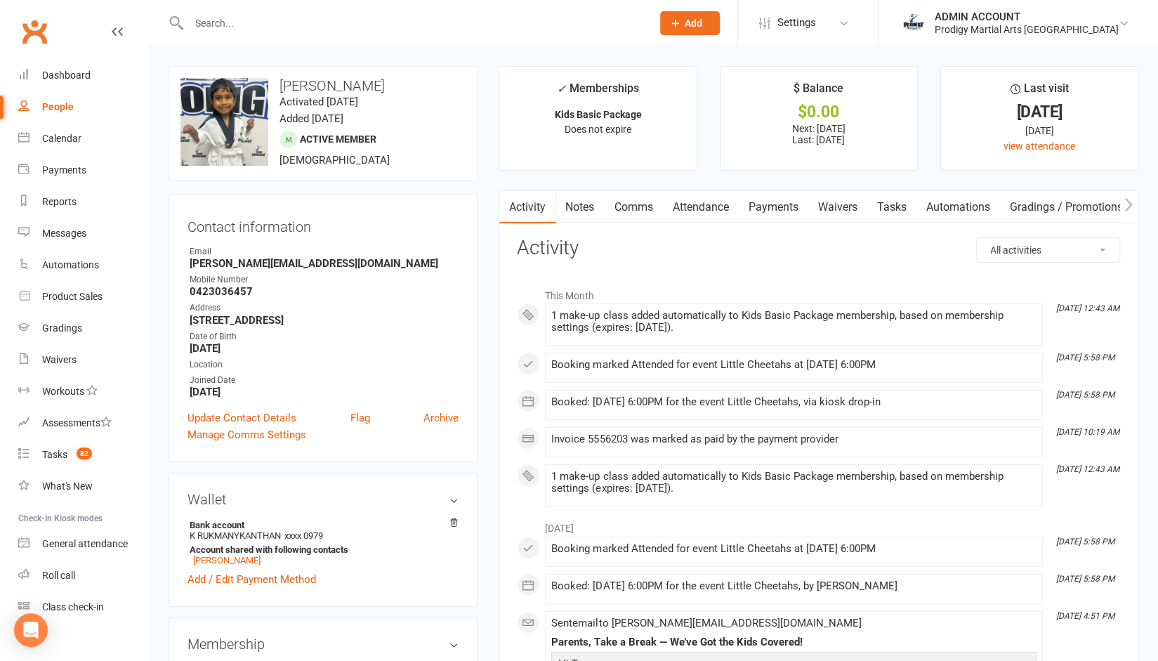
click at [296, 82] on h3 "Vihan Prasanna" at bounding box center [322, 85] width 285 height 15
copy h3 "Vihan Prasanna"
drag, startPoint x: 190, startPoint y: 560, endPoint x: 228, endPoint y: 558, distance: 37.9
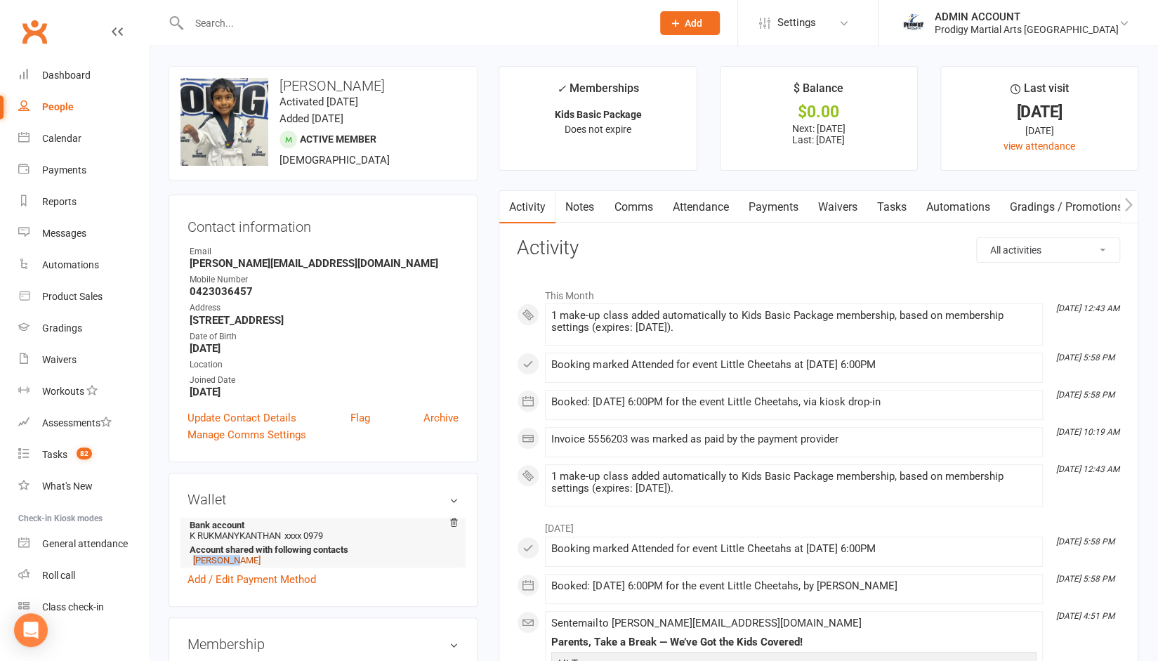
click at [228, 558] on li "Karthiga Prasanna" at bounding box center [321, 560] width 262 height 11
copy link "Karthiga"
click at [204, 288] on strong "0423036457" at bounding box center [324, 291] width 269 height 13
copy strong "0423036457"
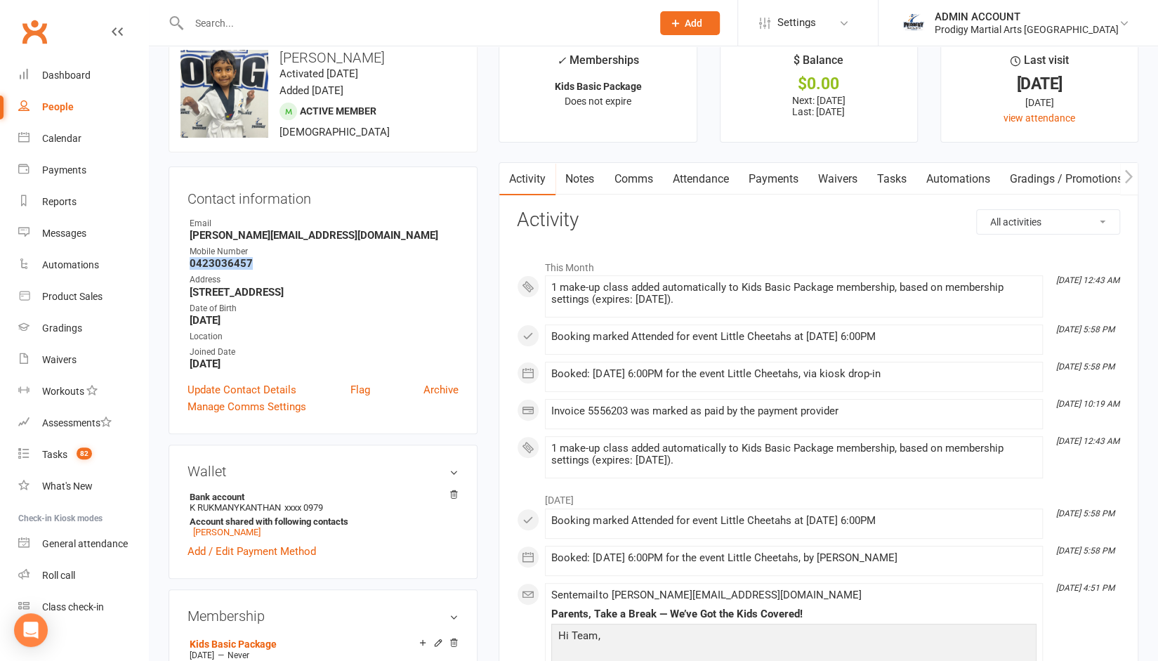
scroll to position [29, 0]
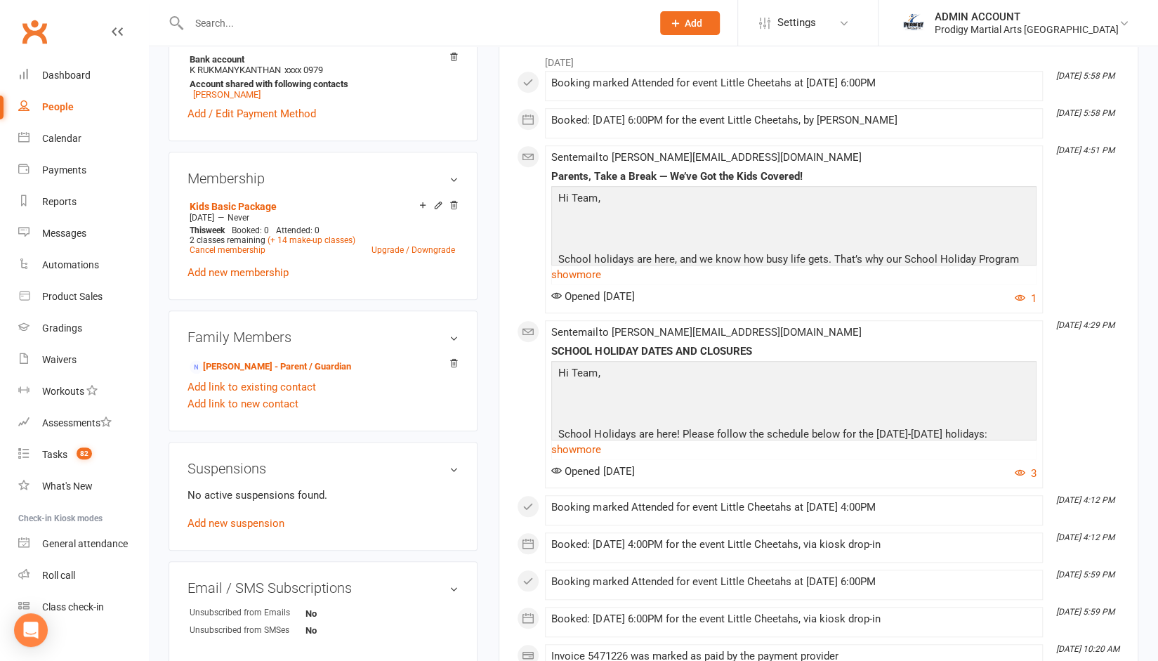
click at [334, 452] on div "Suspensions No active suspensions found. Add new suspension" at bounding box center [323, 496] width 309 height 109
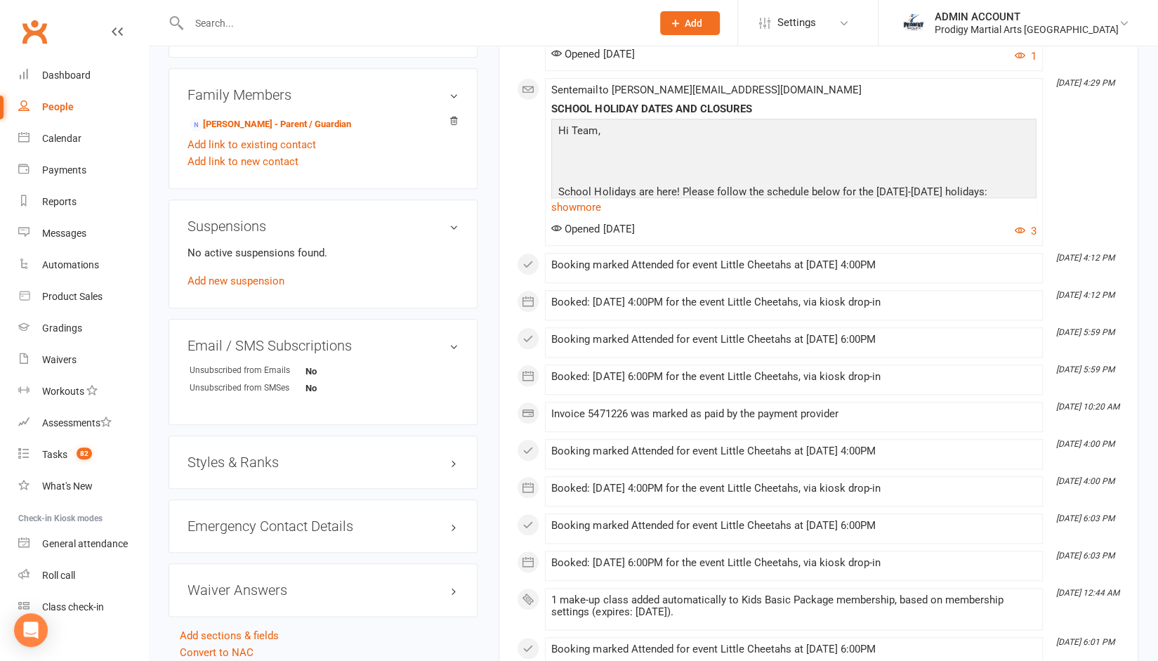
scroll to position [711, 0]
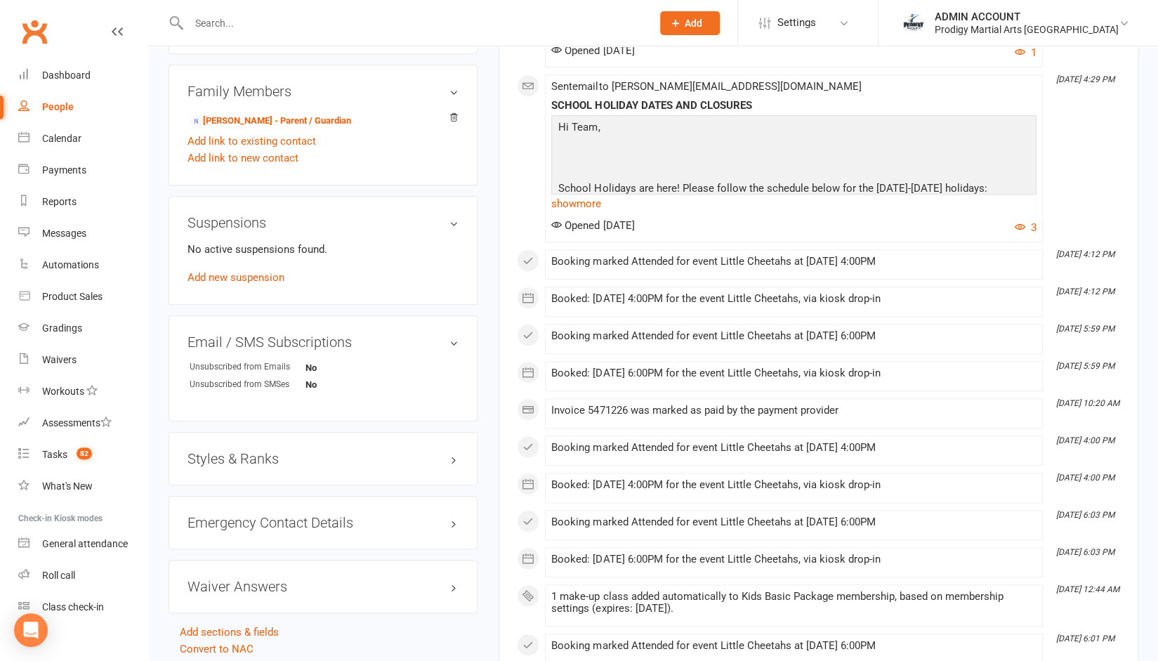
click at [383, 454] on h3 "Styles & Ranks" at bounding box center [322, 458] width 271 height 15
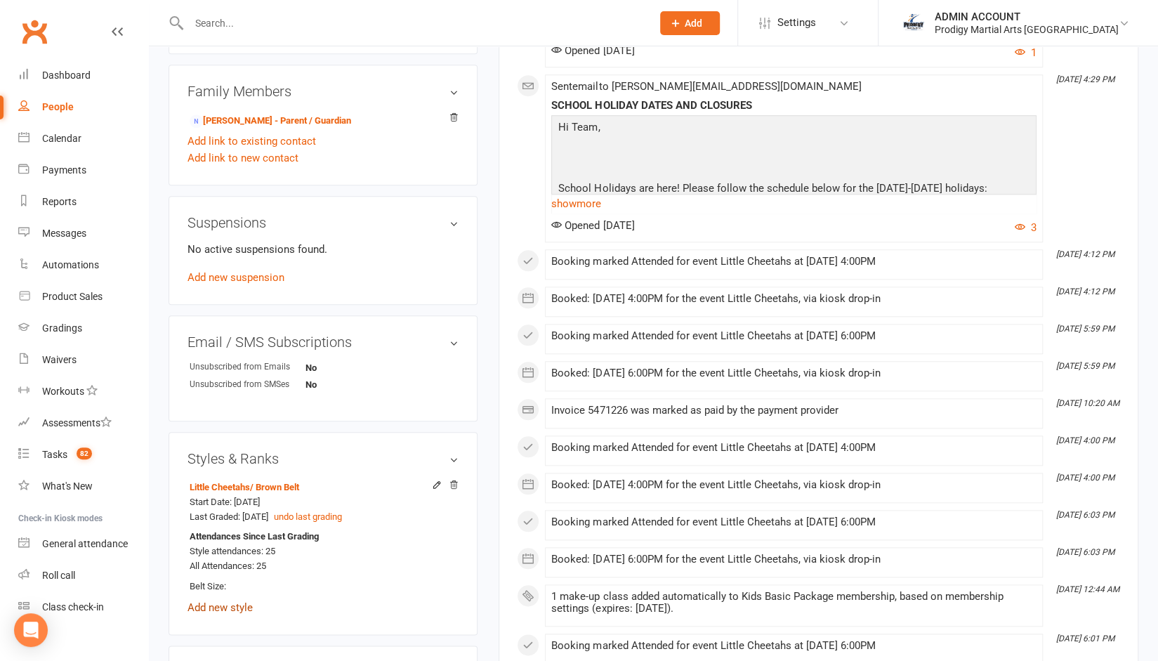
click at [239, 605] on link "Add new style" at bounding box center [219, 607] width 65 height 13
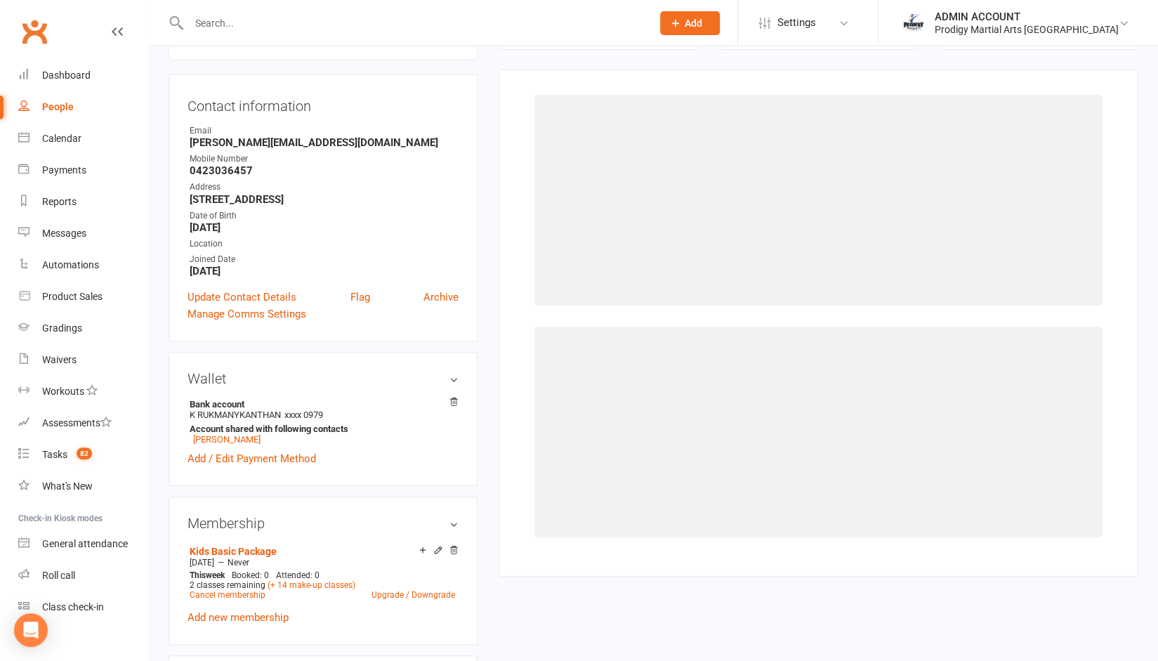
scroll to position [119, 0]
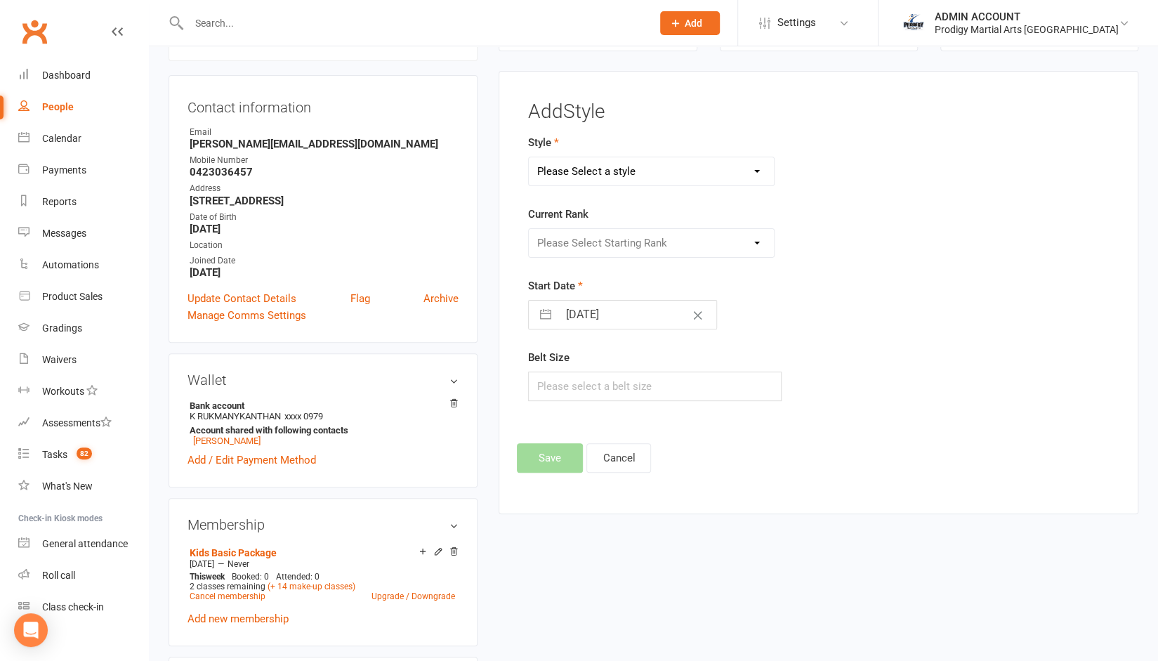
click at [726, 157] on select "Please Select a style Adults Brazilian Jiu Jitsu Adults Mixed Martial Arts Adul…" at bounding box center [651, 171] width 245 height 28
select select "2833"
click at [529, 157] on select "Please Select a style Adults Brazilian Jiu Jitsu Adults Mixed Martial Arts Adul…" at bounding box center [651, 171] width 245 height 28
click at [667, 239] on select "Please Select Starting Rank White Belt Blue Belt Purple Belt Brown Belt Black B…" at bounding box center [651, 243] width 245 height 28
click at [617, 454] on button "Cancel" at bounding box center [618, 457] width 65 height 29
